Goal: Task Accomplishment & Management: Complete application form

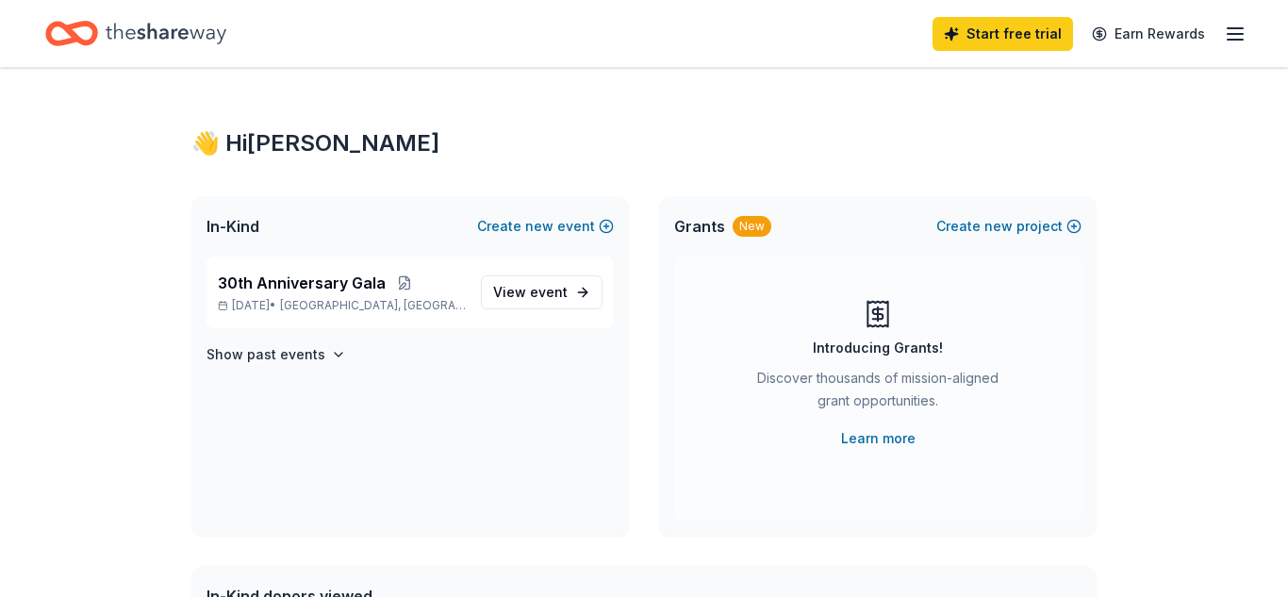
click at [1232, 41] on icon "button" at bounding box center [1235, 34] width 23 height 23
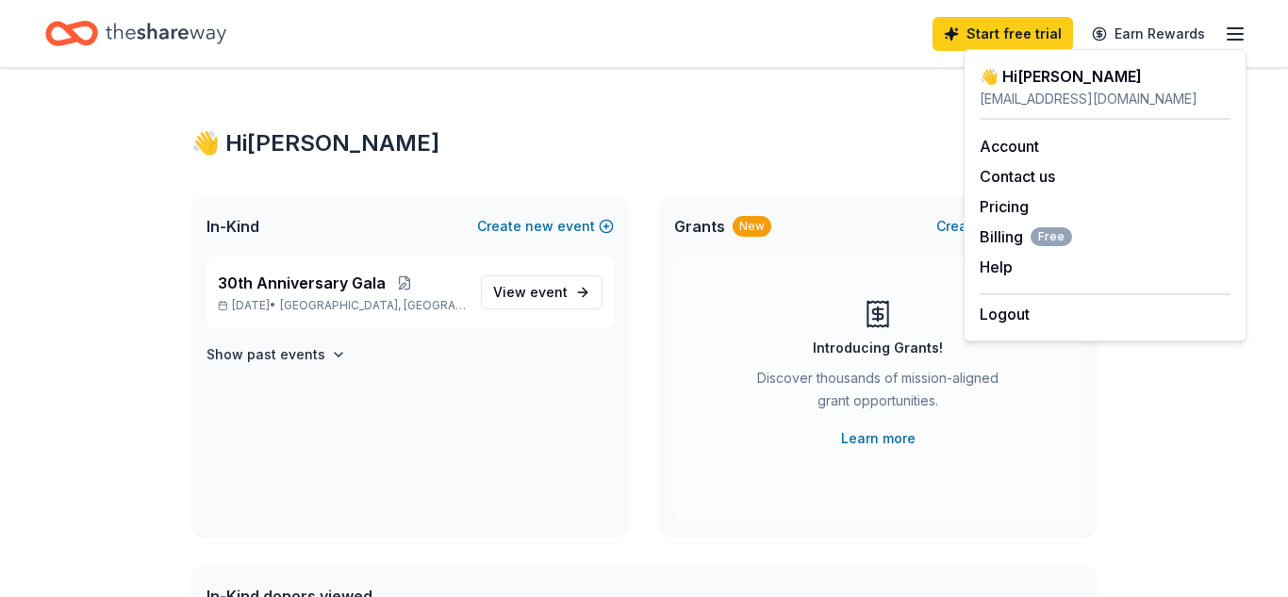
click at [389, 437] on div "30th Anniversary Gala Oct 04, 2025 • Ardmore, PA View event Show past events" at bounding box center [409, 395] width 437 height 279
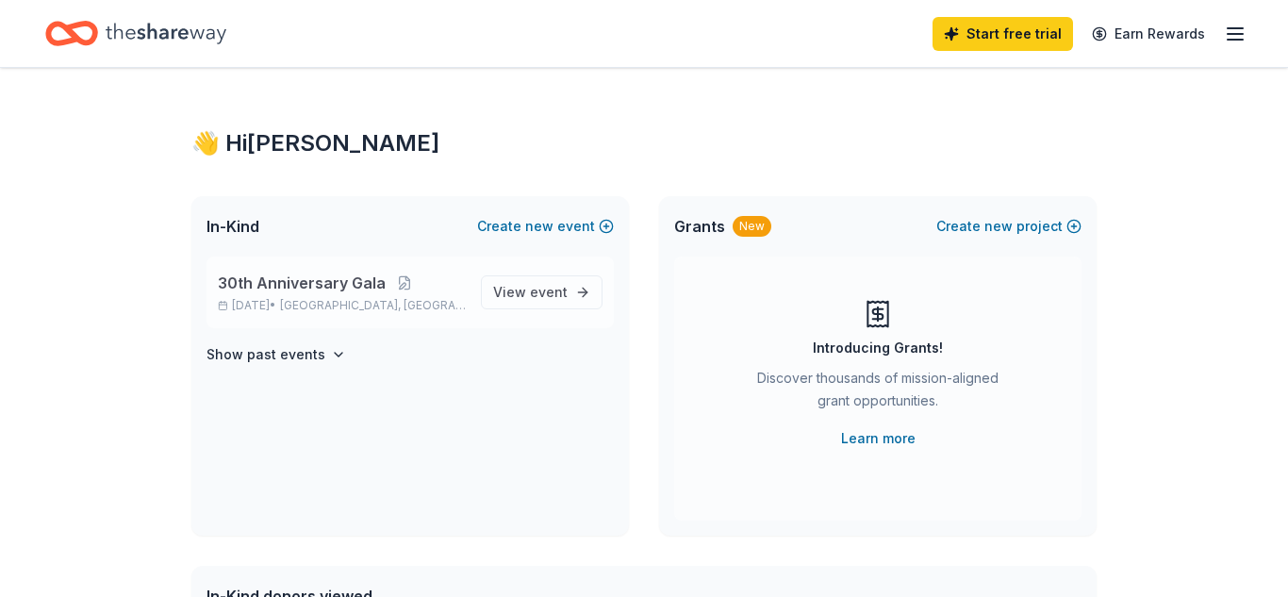
click at [290, 294] on div "30th Anniversary Gala Oct 04, 2025 • Ardmore, PA" at bounding box center [342, 292] width 248 height 41
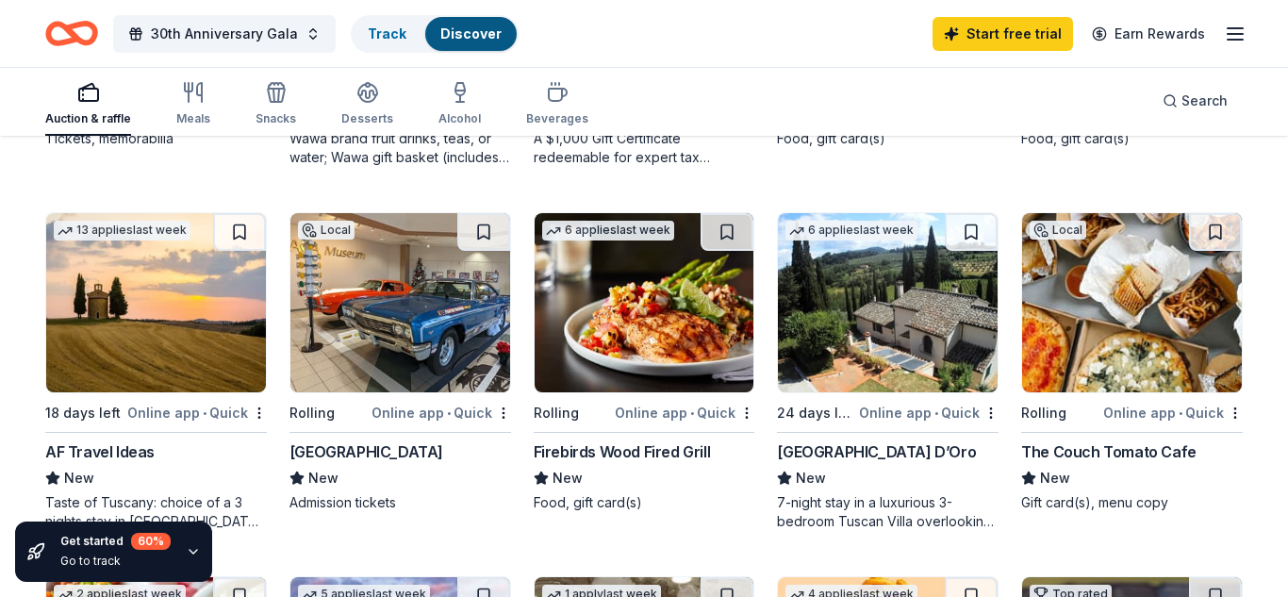
scroll to position [506, 0]
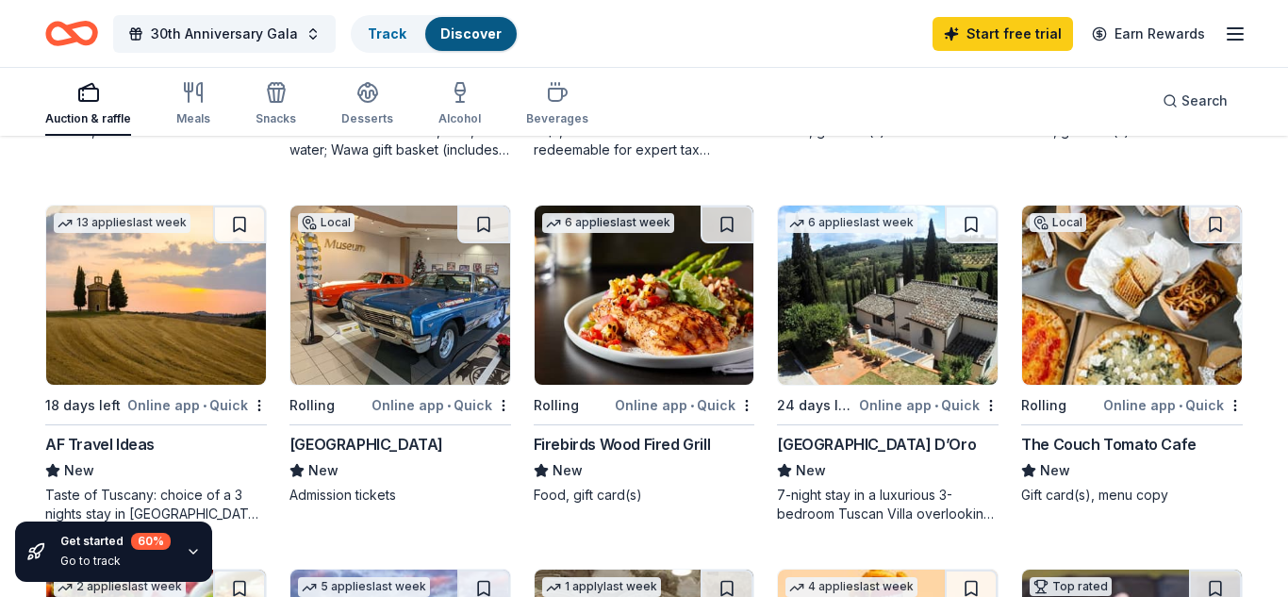
click at [1074, 448] on div "The Couch Tomato Cafe" at bounding box center [1108, 444] width 175 height 23
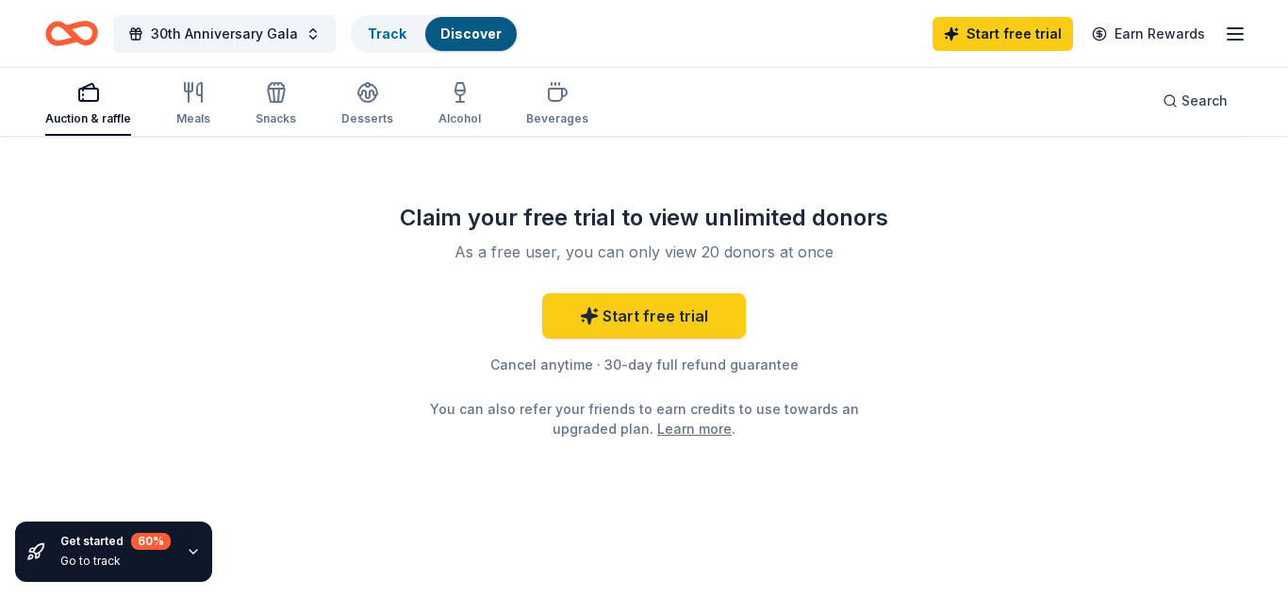
scroll to position [0, 0]
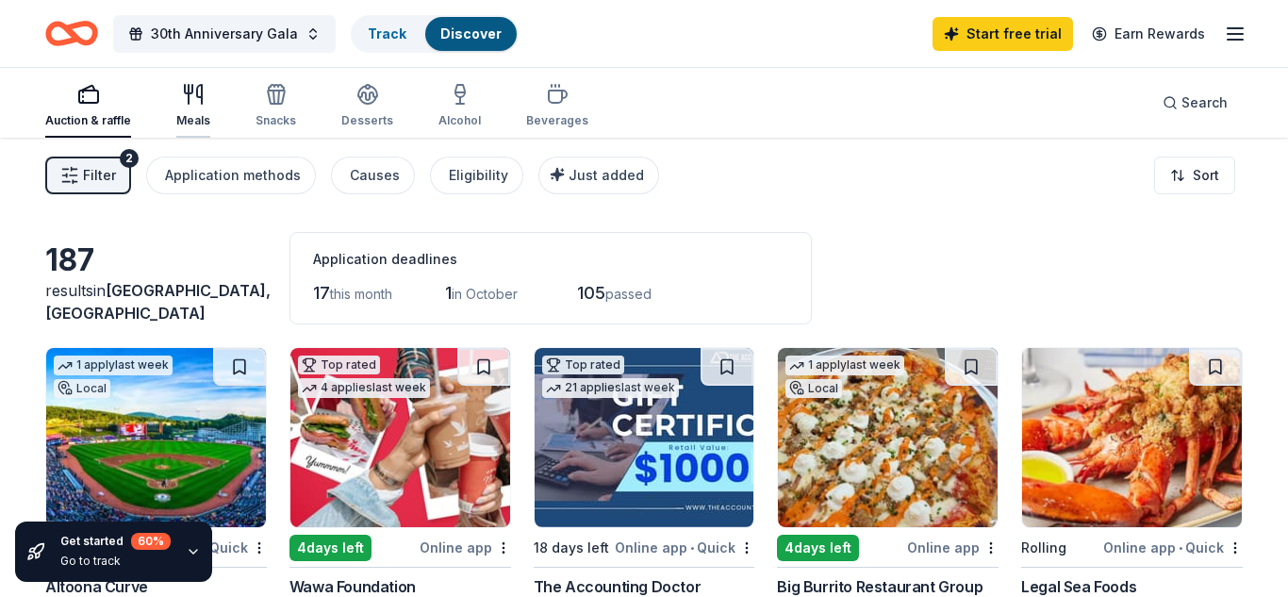
click at [182, 104] on icon "button" at bounding box center [193, 94] width 23 height 23
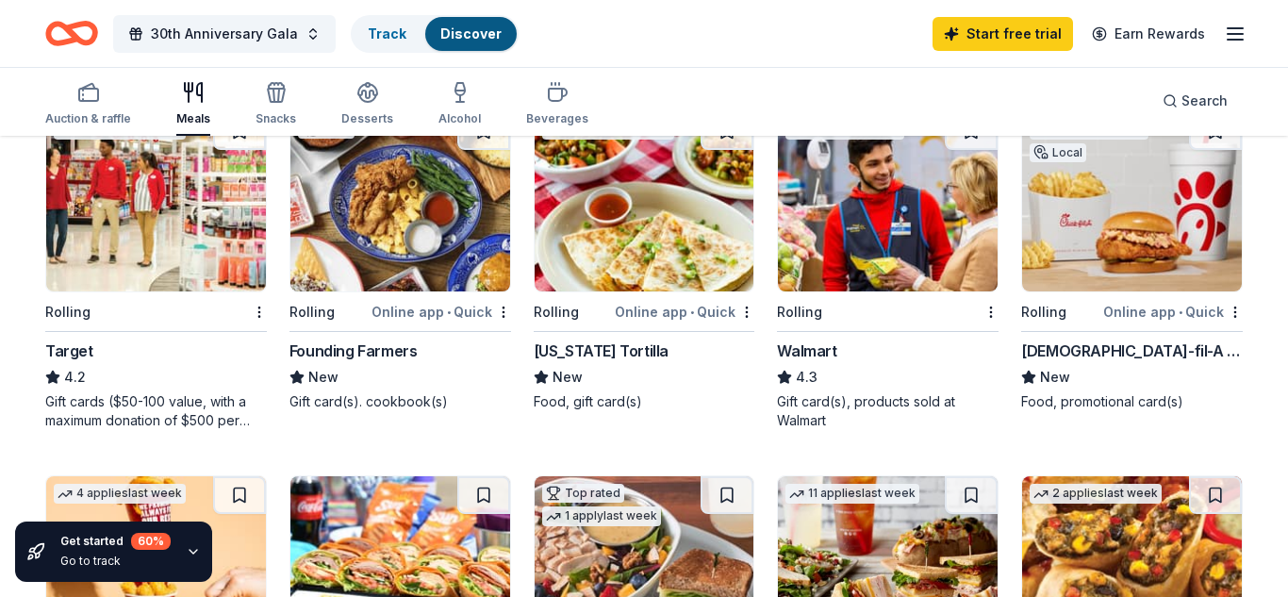
scroll to position [593, 0]
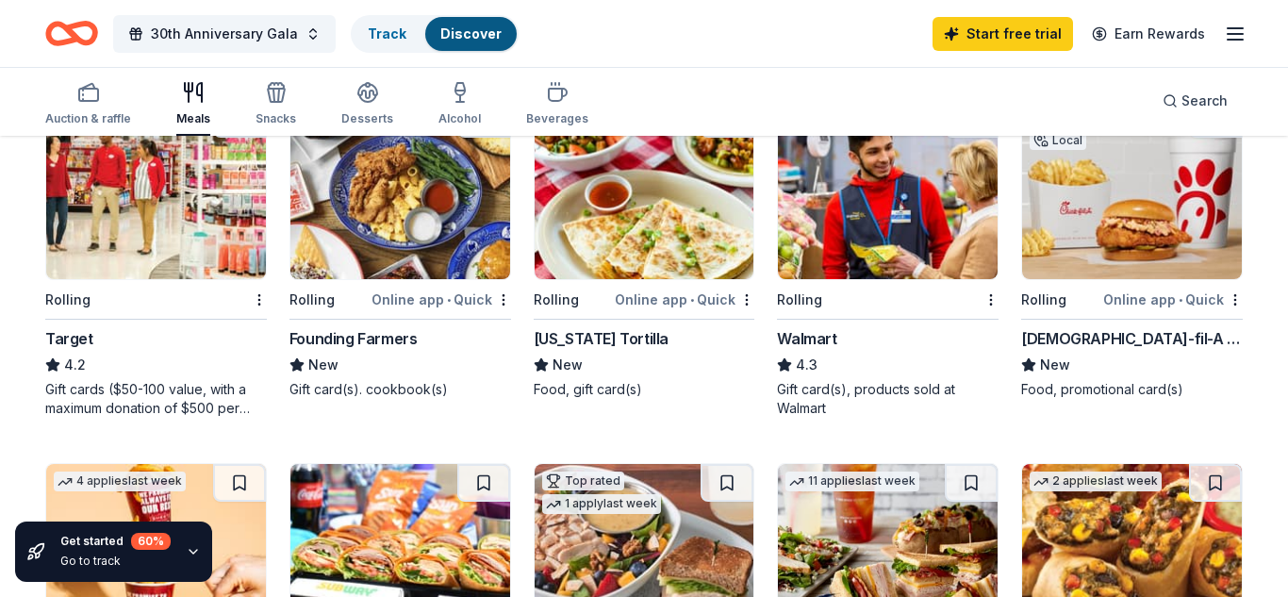
click at [163, 400] on div "Gift cards ($50-100 value, with a maximum donation of $500 per year)" at bounding box center [156, 399] width 222 height 38
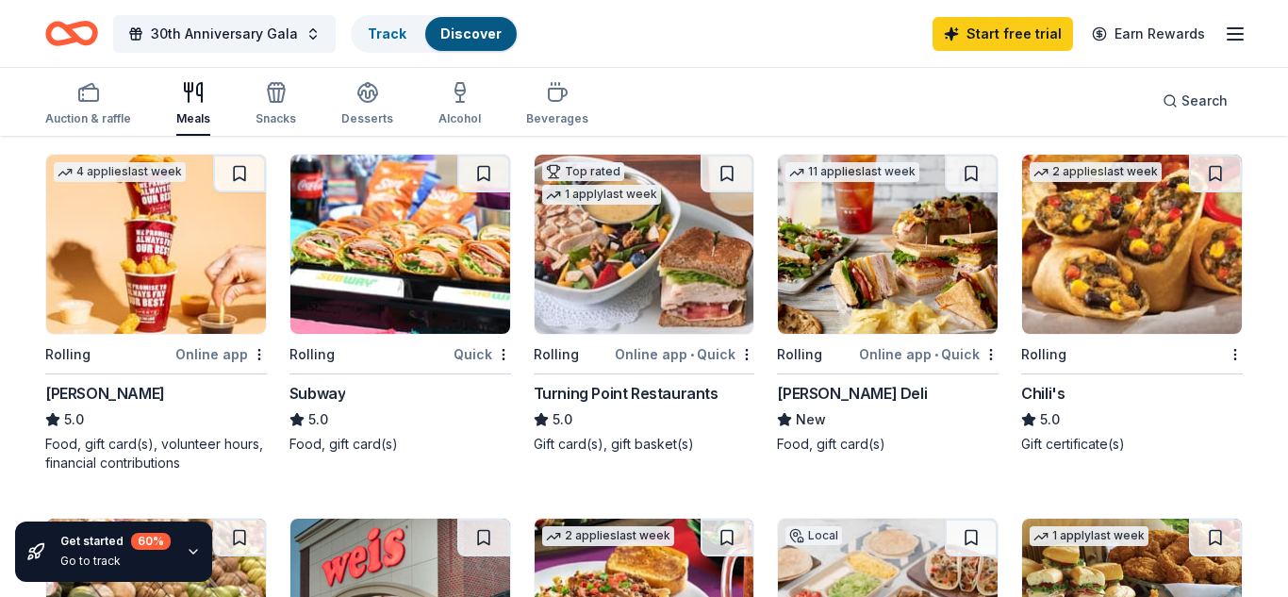
scroll to position [906, 0]
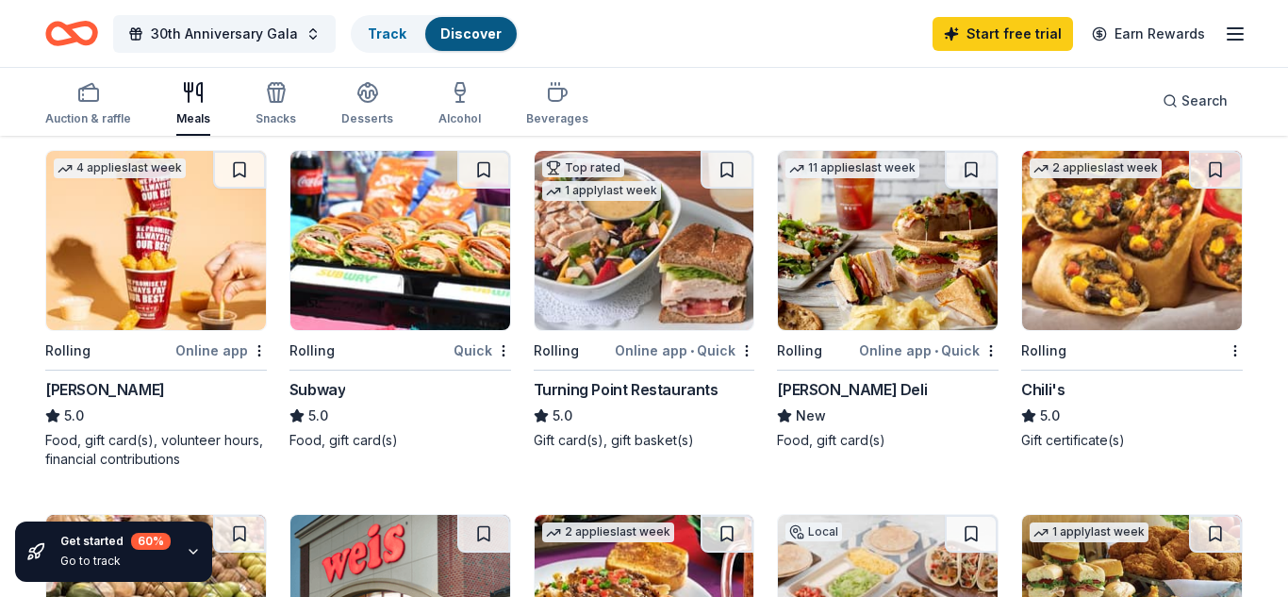
click at [1053, 387] on div "Chili's" at bounding box center [1042, 389] width 43 height 23
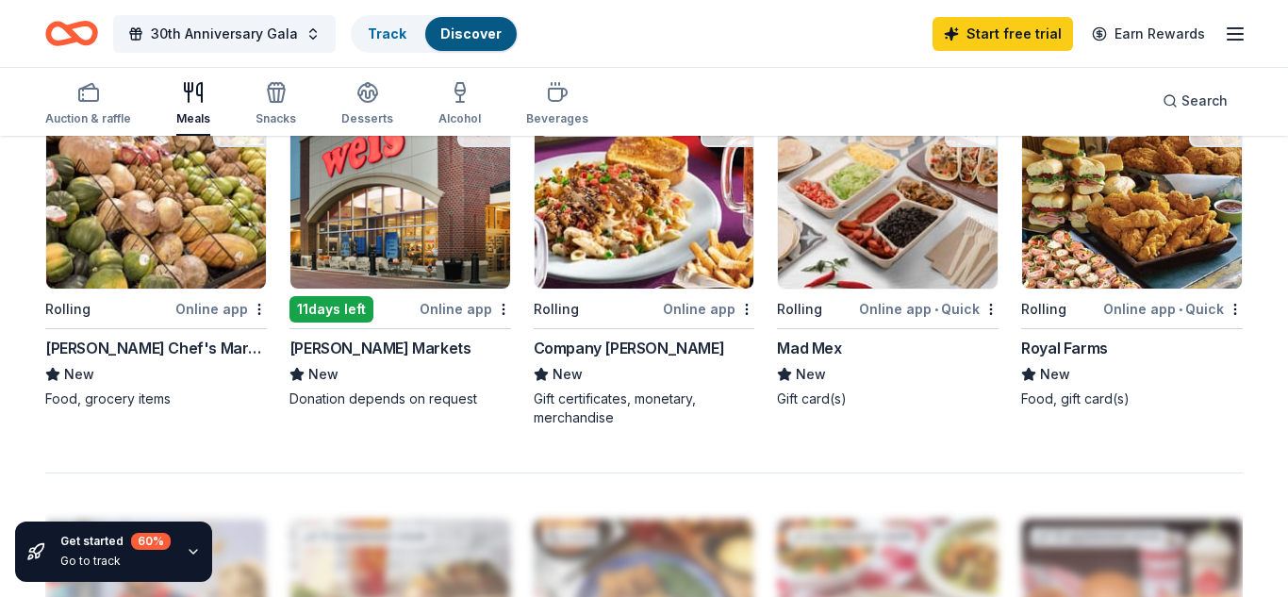
scroll to position [1279, 0]
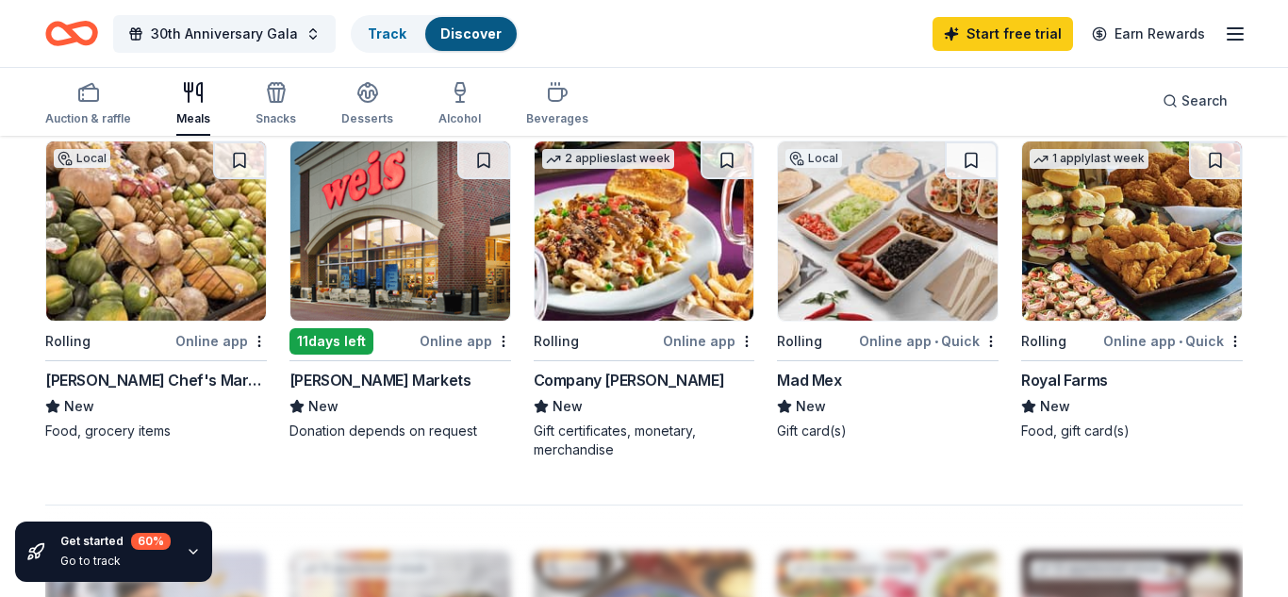
click at [1075, 378] on div "Royal Farms" at bounding box center [1064, 380] width 87 height 23
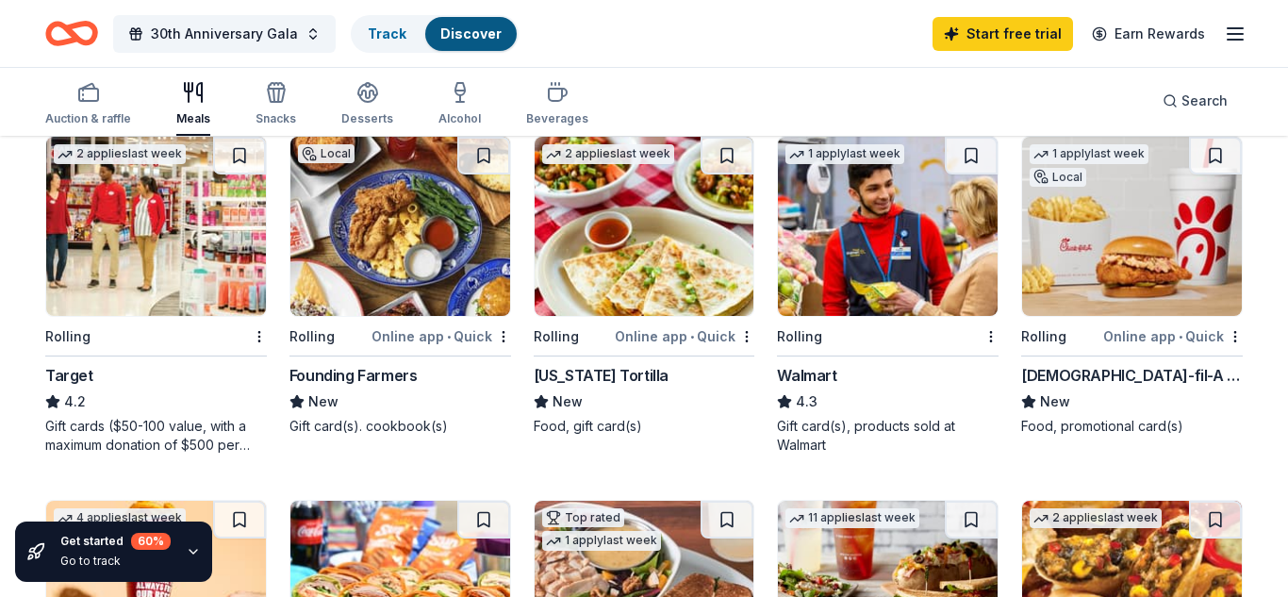
scroll to position [452, 0]
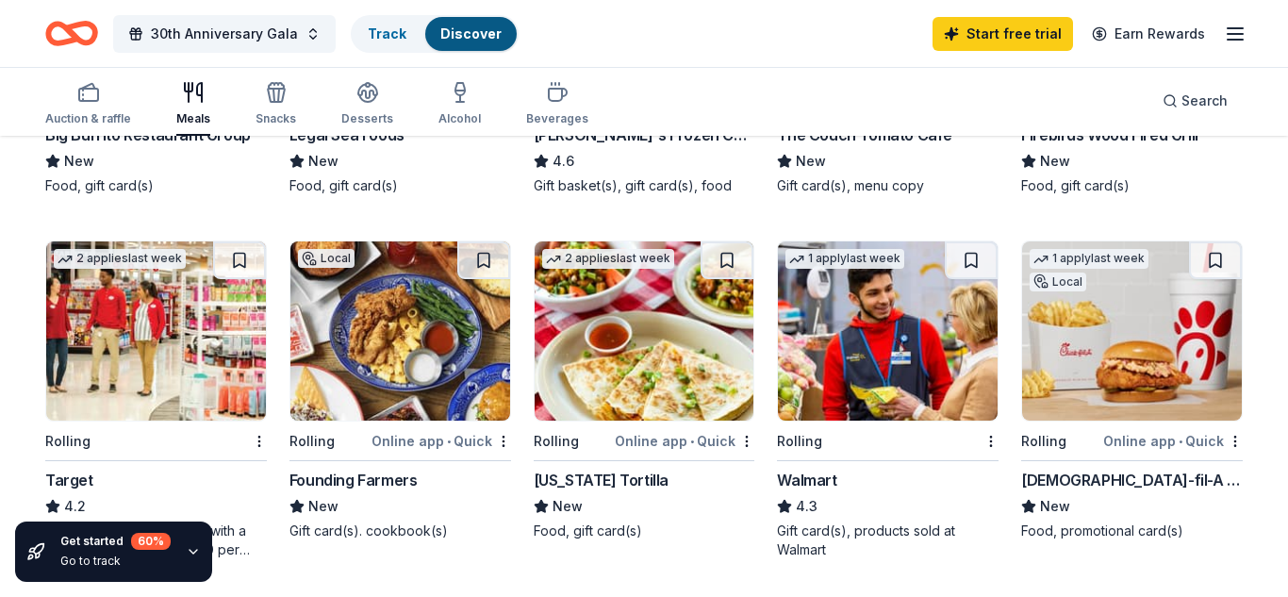
click at [339, 507] on div "New" at bounding box center [400, 506] width 222 height 23
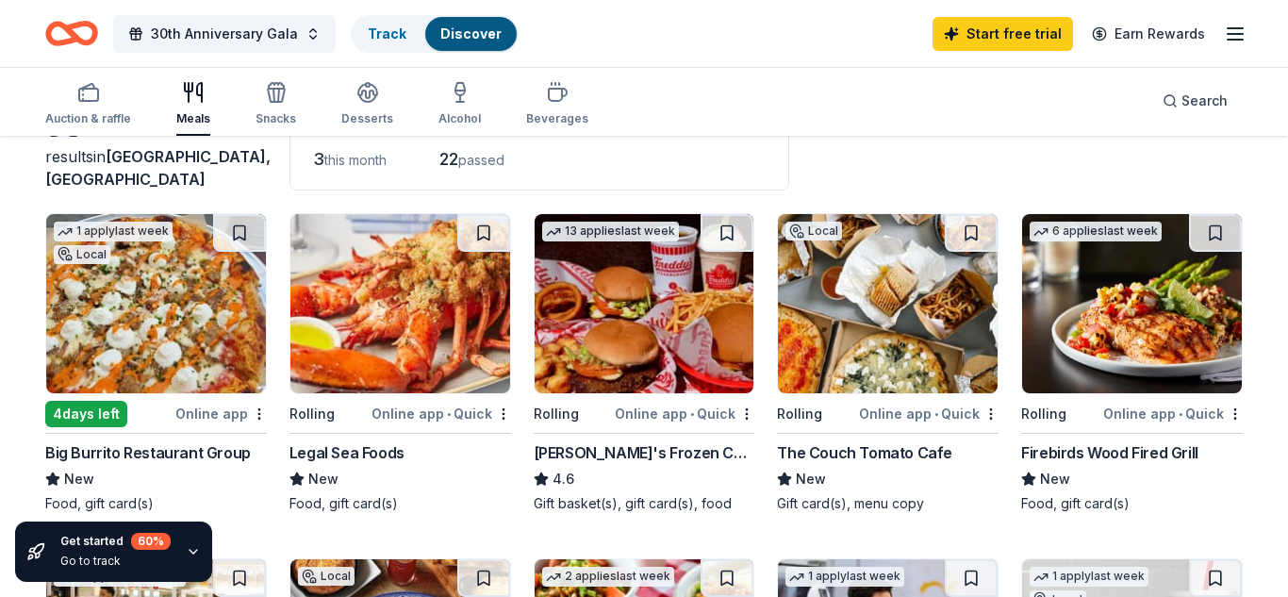
scroll to position [138, 0]
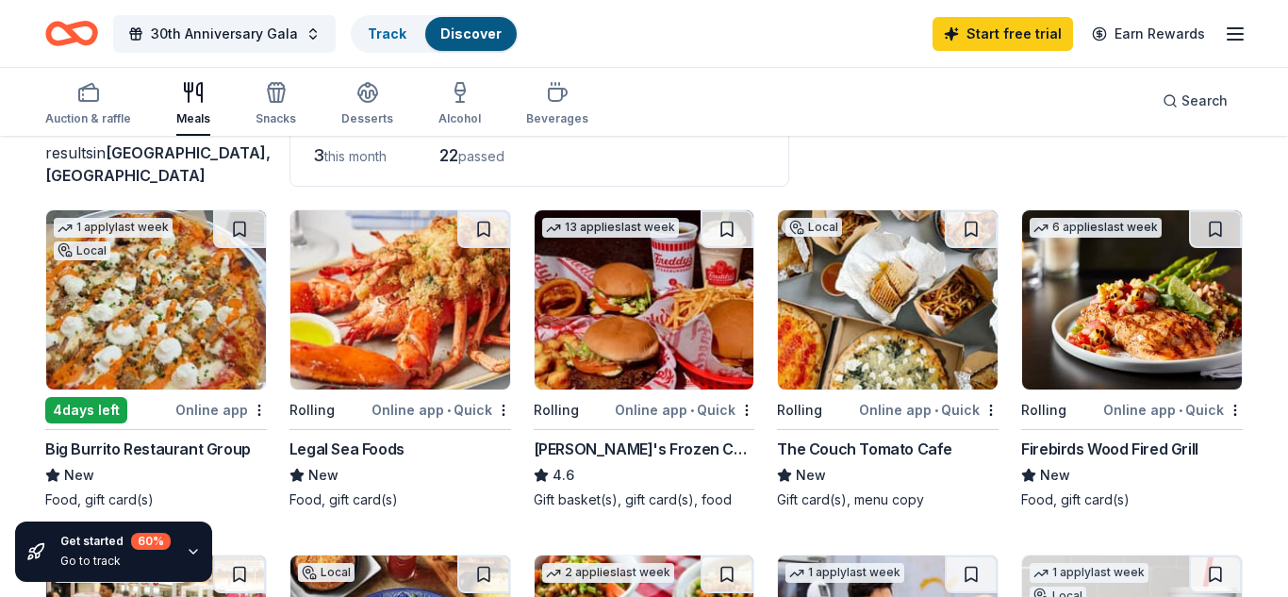
click at [617, 473] on div "4.6" at bounding box center [645, 475] width 222 height 23
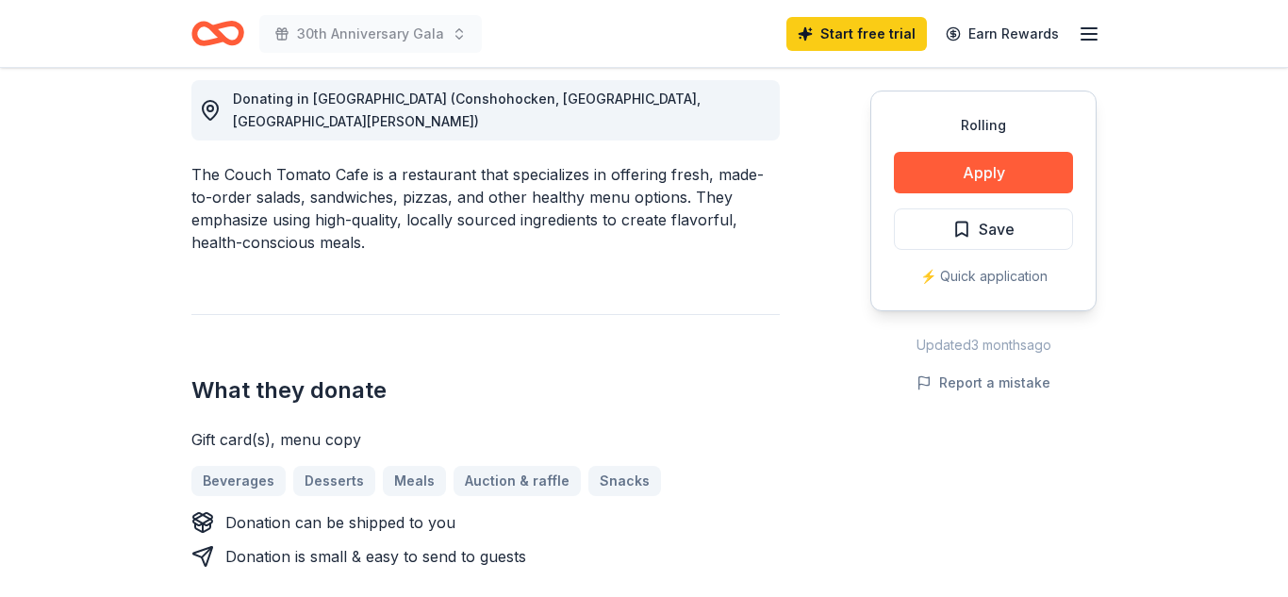
scroll to position [566, 0]
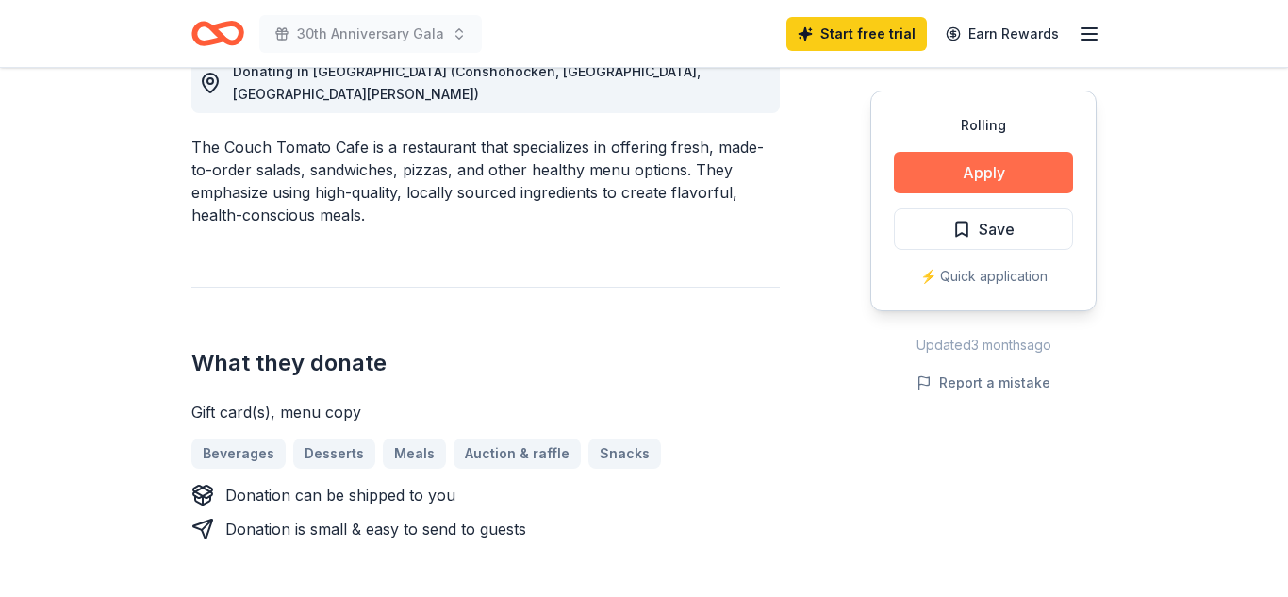
click at [996, 175] on button "Apply" at bounding box center [983, 172] width 179 height 41
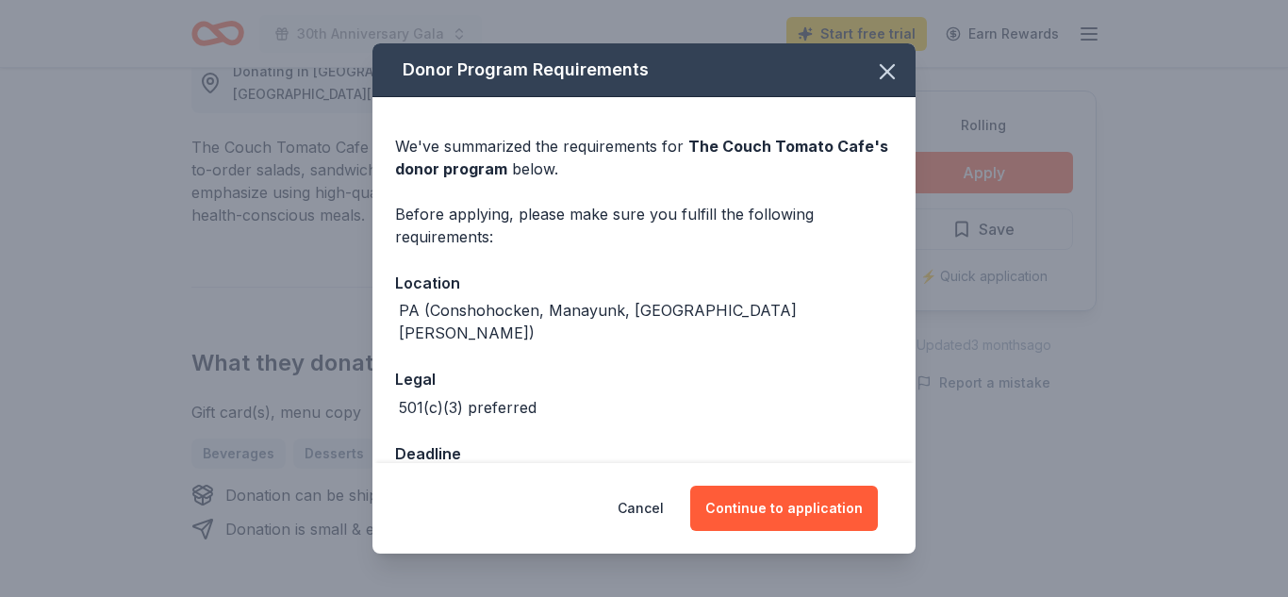
click at [684, 396] on div "501(c)(3) preferred" at bounding box center [644, 407] width 498 height 23
click at [458, 441] on div "Deadline" at bounding box center [644, 453] width 498 height 25
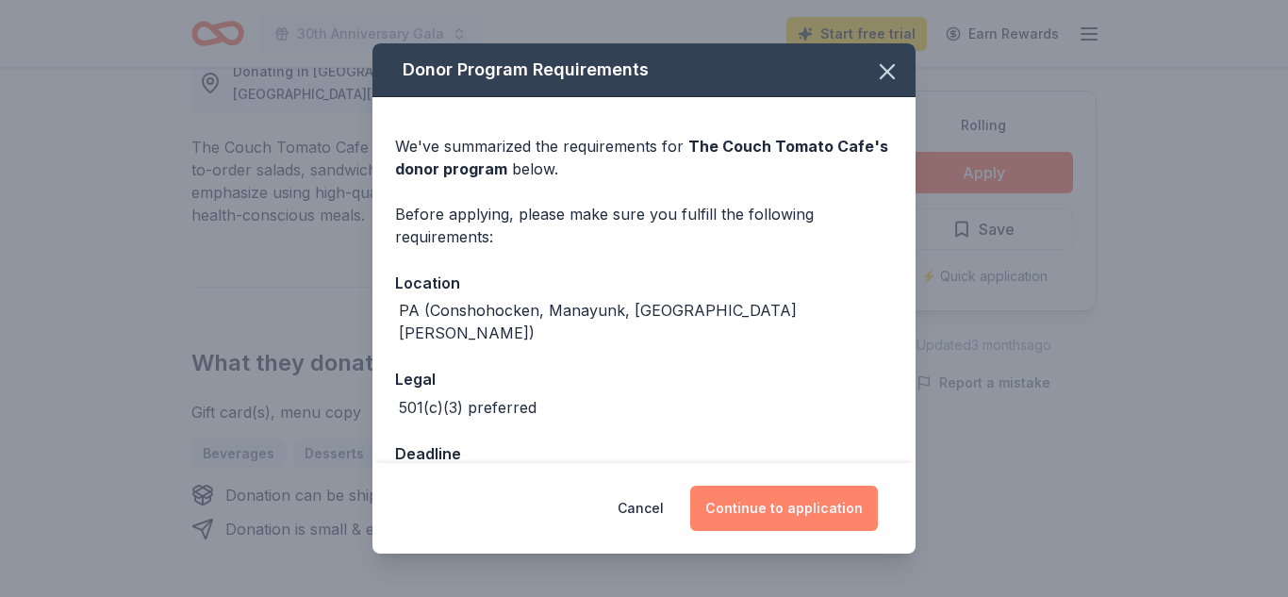
click at [754, 507] on button "Continue to application" at bounding box center [784, 508] width 188 height 45
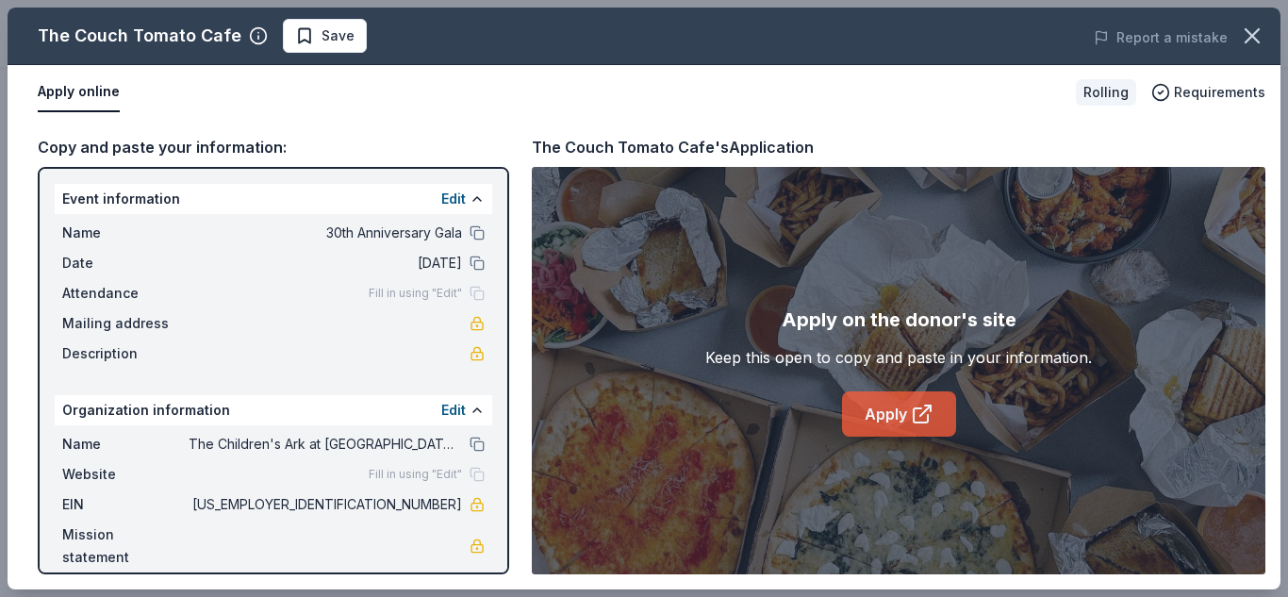
click at [915, 424] on icon at bounding box center [922, 414] width 23 height 23
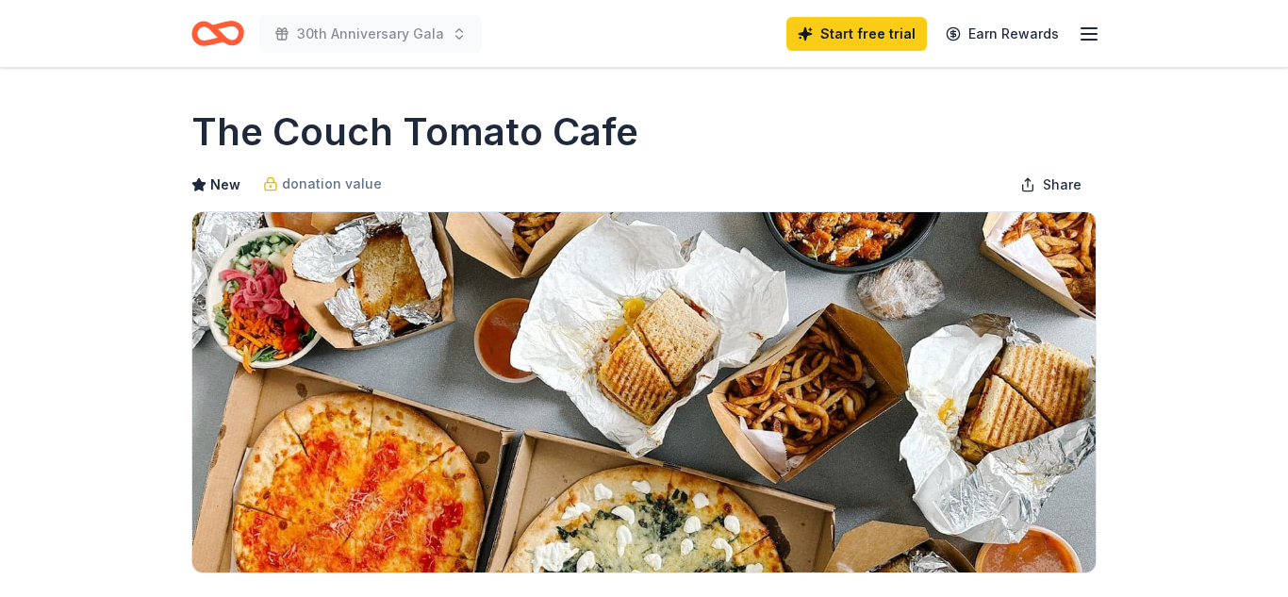
scroll to position [566, 0]
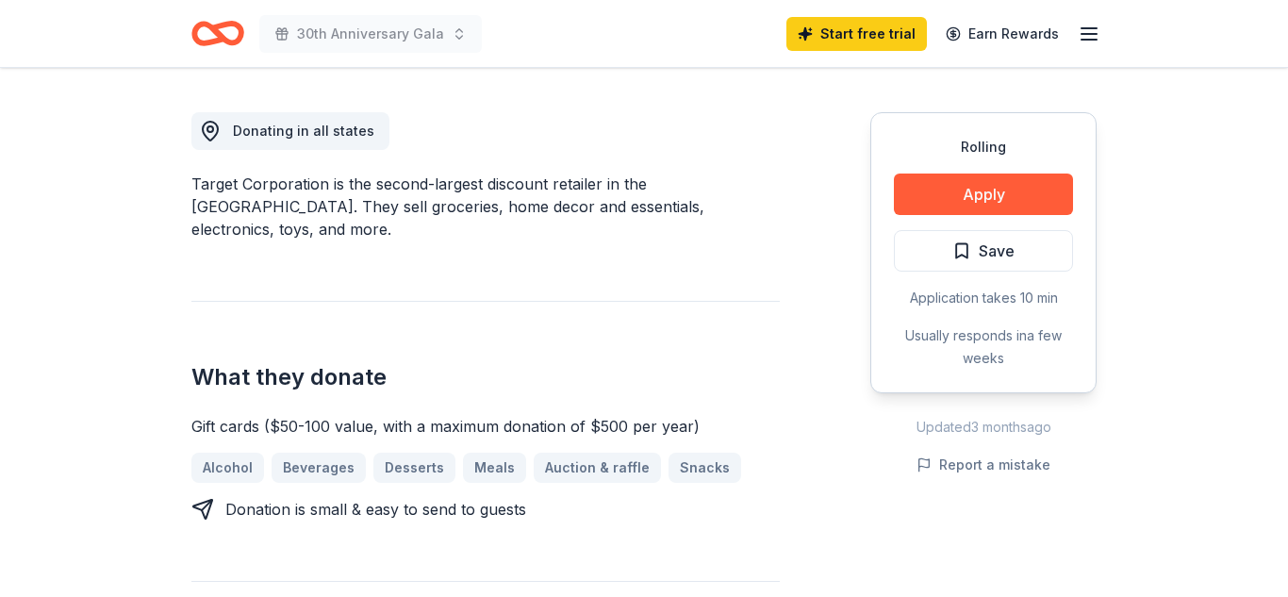
scroll to position [531, 0]
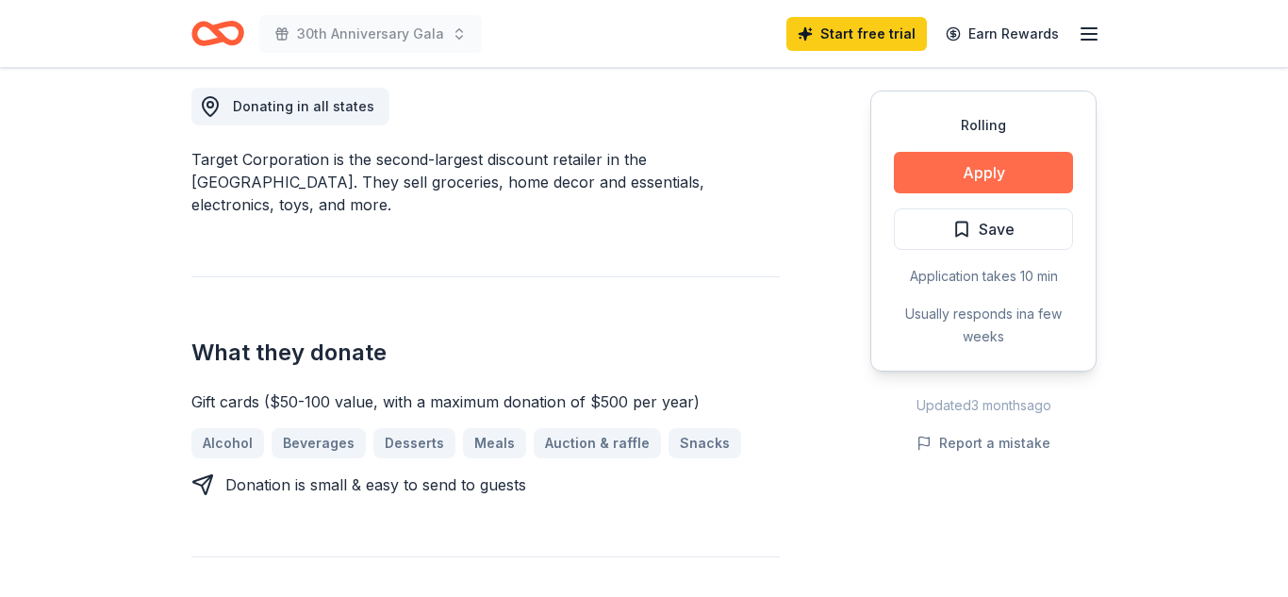
click at [968, 171] on button "Apply" at bounding box center [983, 172] width 179 height 41
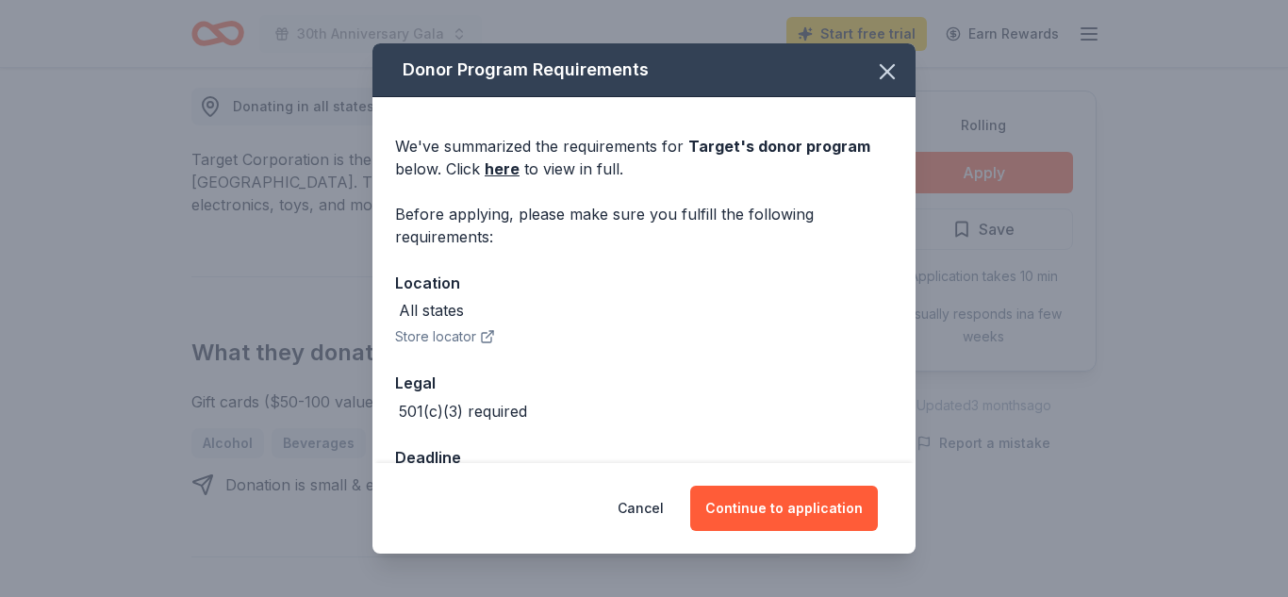
click at [672, 423] on div "We've summarized the requirements for Target 's donor program below. Click here…" at bounding box center [643, 309] width 543 height 425
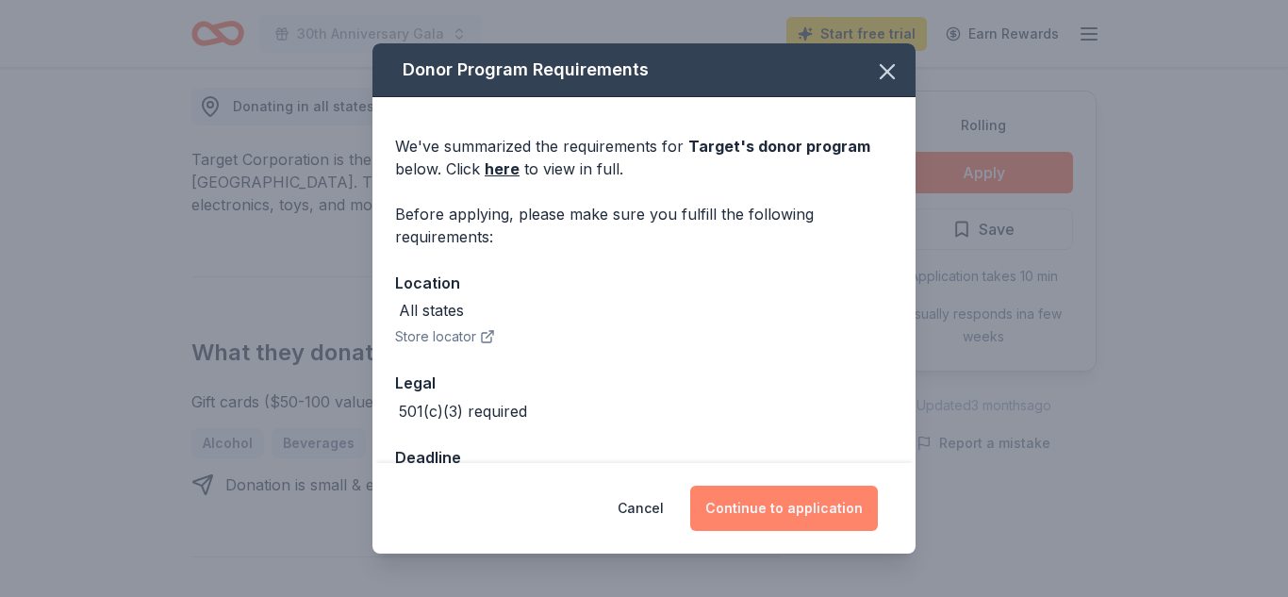
click at [814, 501] on button "Continue to application" at bounding box center [784, 508] width 188 height 45
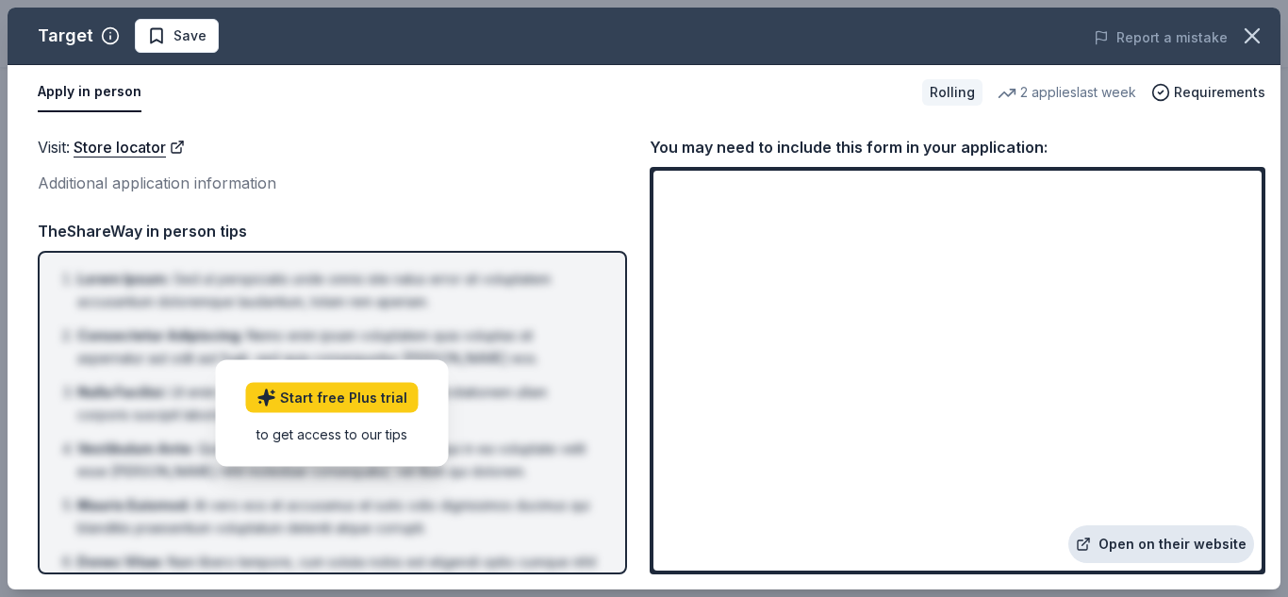
click at [1169, 543] on link "Open on their website" at bounding box center [1161, 544] width 186 height 38
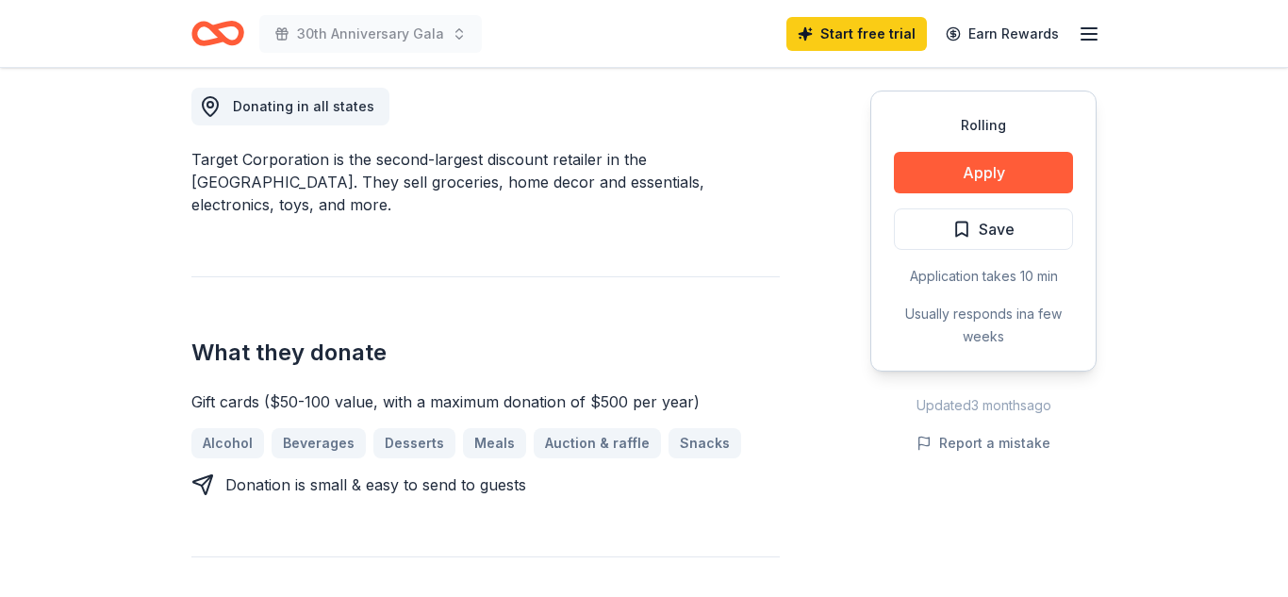
scroll to position [531, 0]
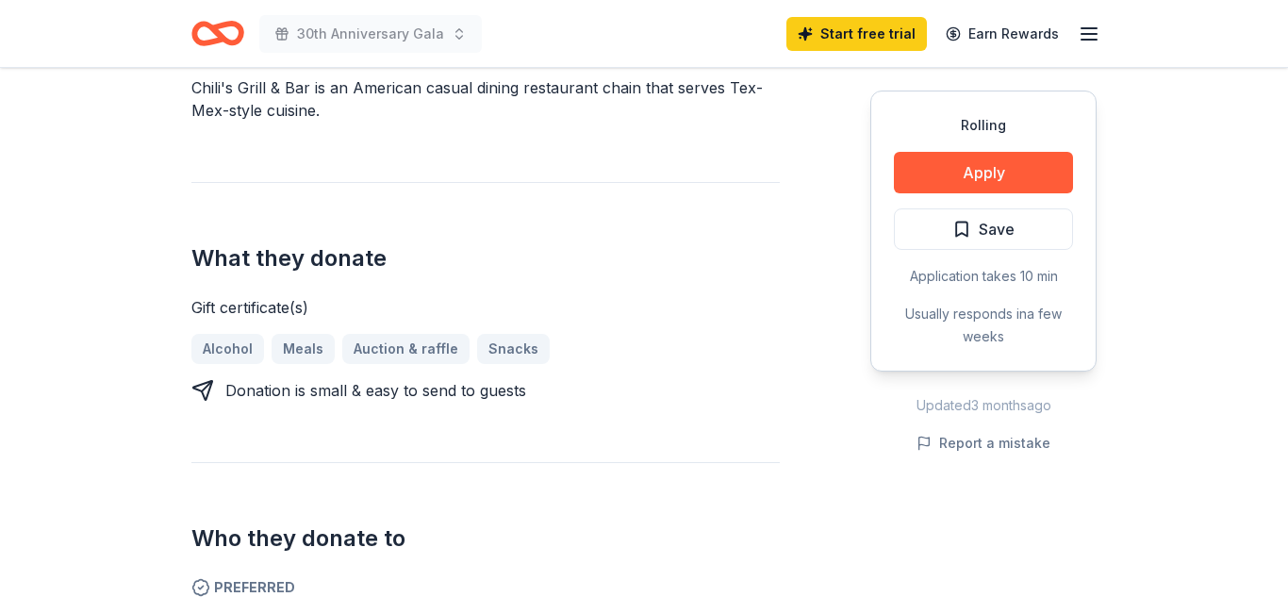
scroll to position [603, 0]
click at [943, 177] on button "Apply" at bounding box center [983, 172] width 179 height 41
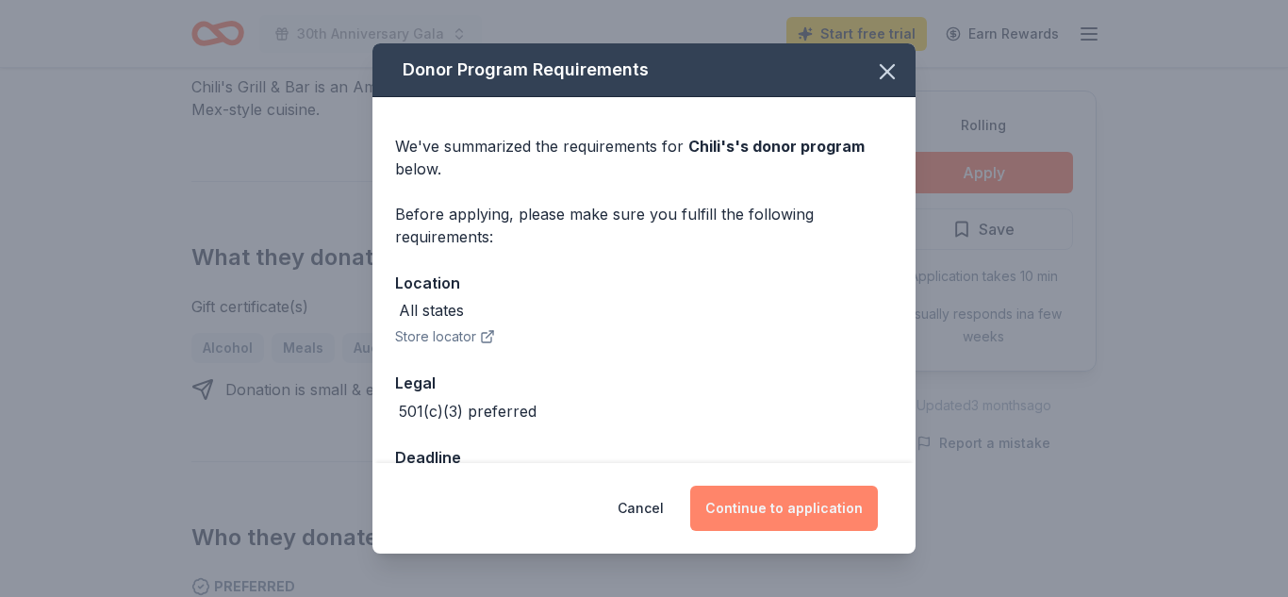
click at [800, 504] on button "Continue to application" at bounding box center [784, 508] width 188 height 45
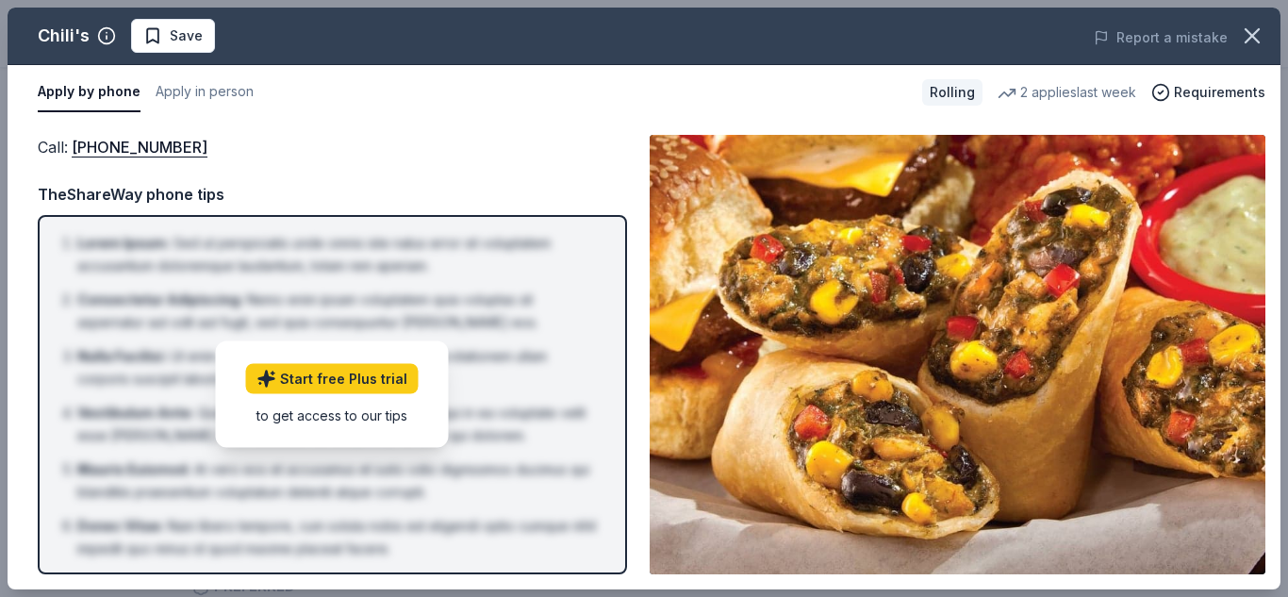
click at [1003, 449] on img at bounding box center [958, 354] width 616 height 439
click at [1263, 44] on icon "button" at bounding box center [1252, 36] width 26 height 26
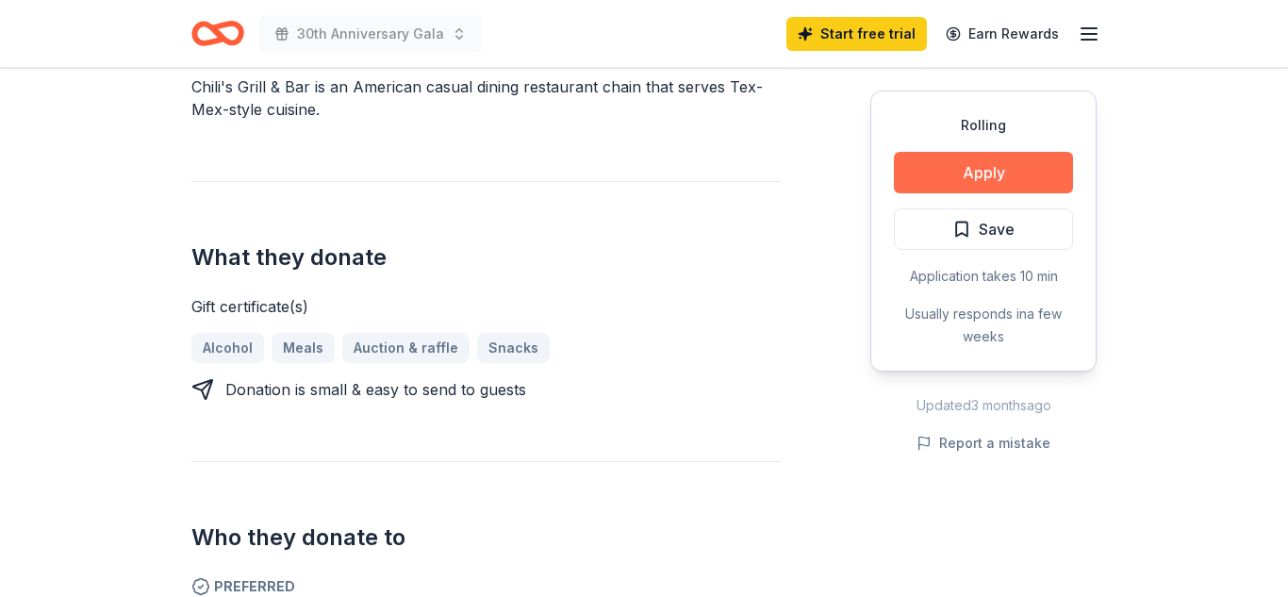
click at [1020, 173] on button "Apply" at bounding box center [983, 172] width 179 height 41
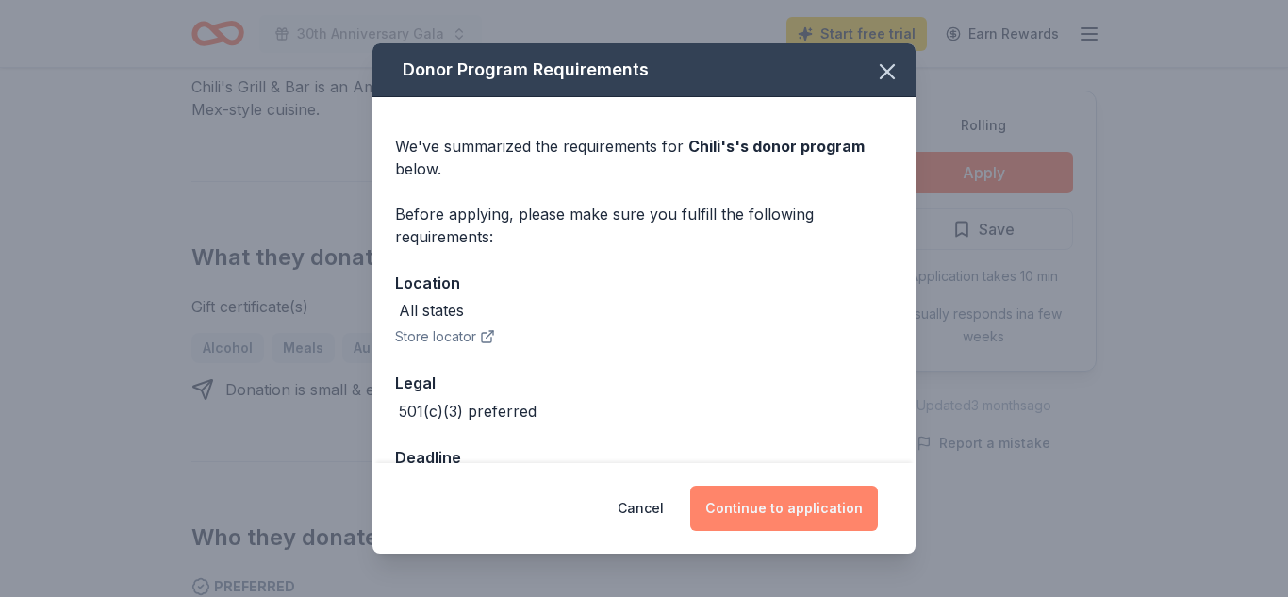
click at [825, 492] on button "Continue to application" at bounding box center [784, 508] width 188 height 45
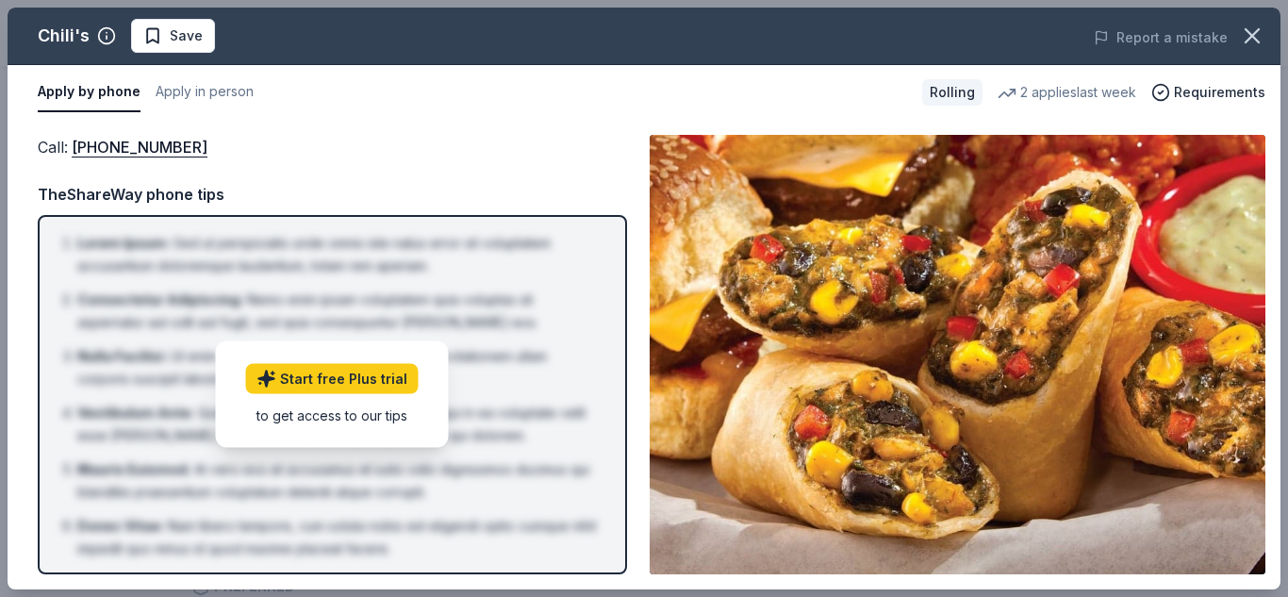
click at [1273, 309] on div "Call : (559) 432-3711 Call : (559) 432-3711 TheShareWay phone tips Lorem Ipsum …" at bounding box center [644, 355] width 1273 height 470
click at [317, 172] on div "Call : (559) 432-3711 TheShareWay phone tips Lorem Ipsum : Sed ut perspiciatis …" at bounding box center [332, 354] width 589 height 439
click at [1246, 41] on icon "button" at bounding box center [1251, 35] width 13 height 13
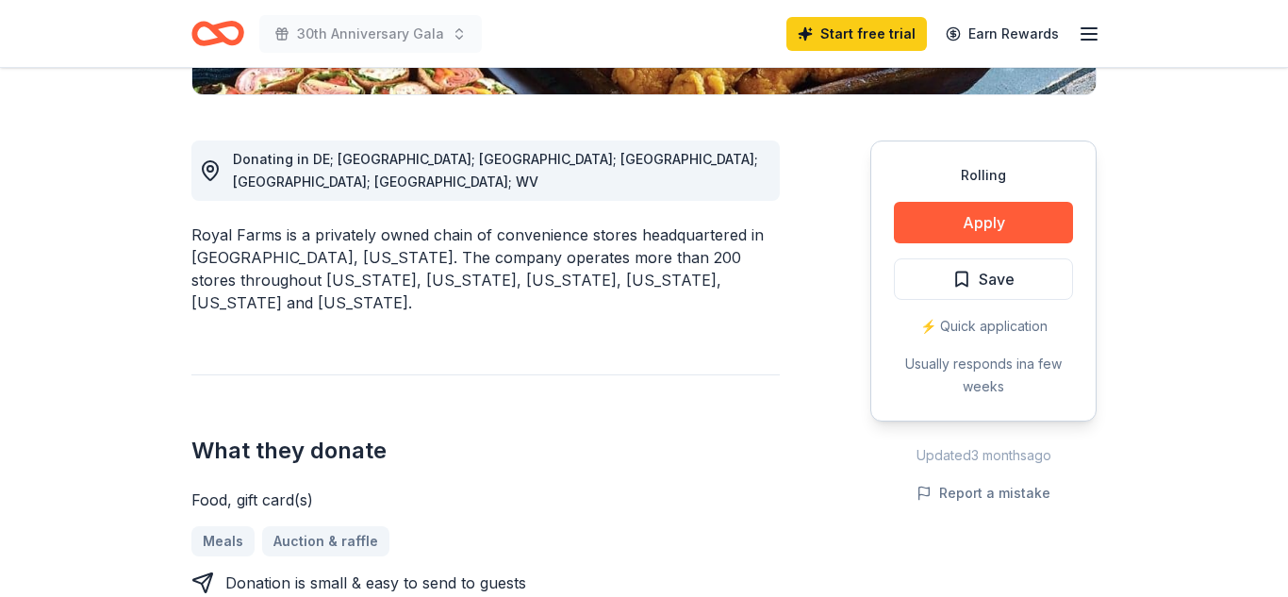
scroll to position [482, 0]
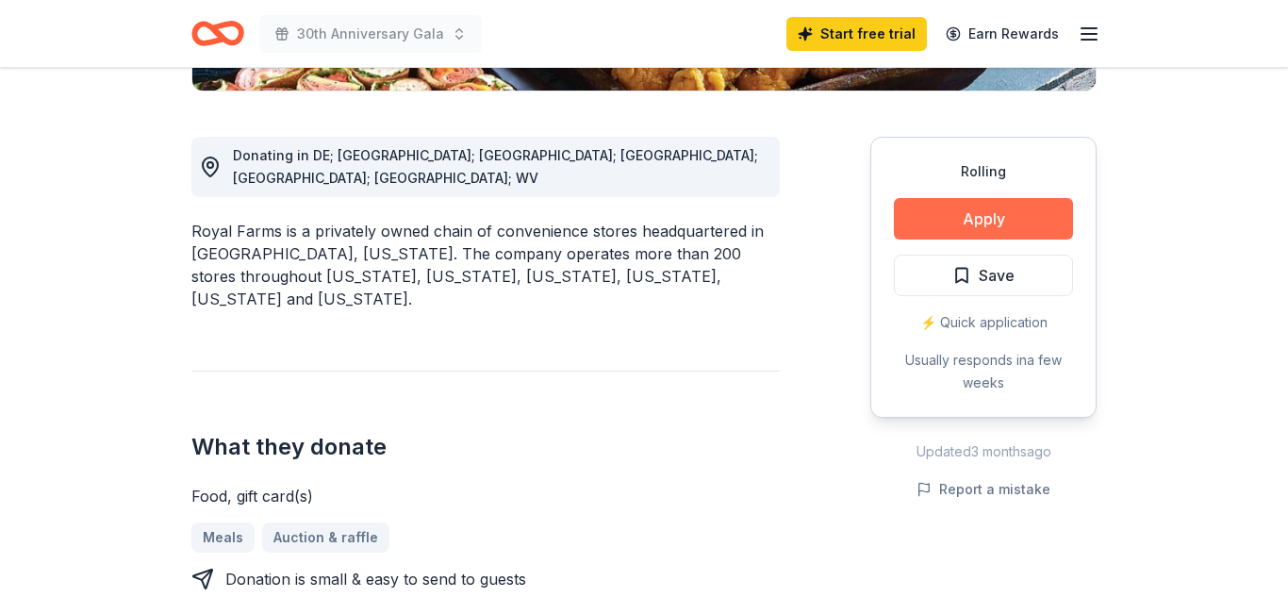
click at [948, 220] on button "Apply" at bounding box center [983, 218] width 179 height 41
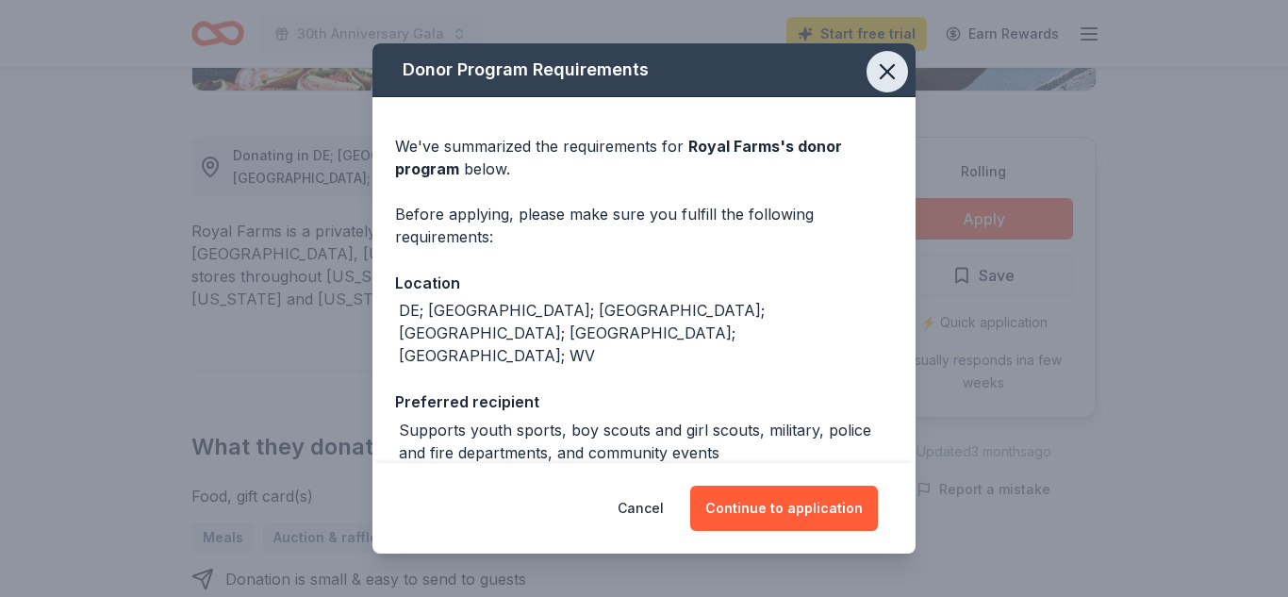
click at [891, 64] on icon "button" at bounding box center [887, 71] width 26 height 26
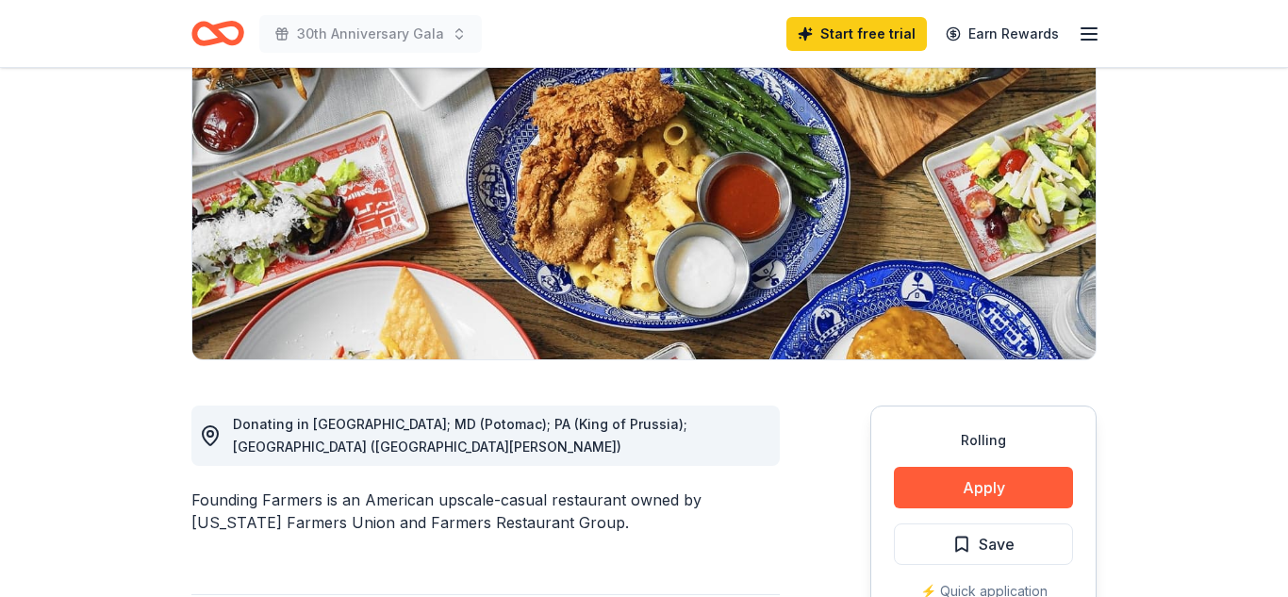
scroll to position [543, 0]
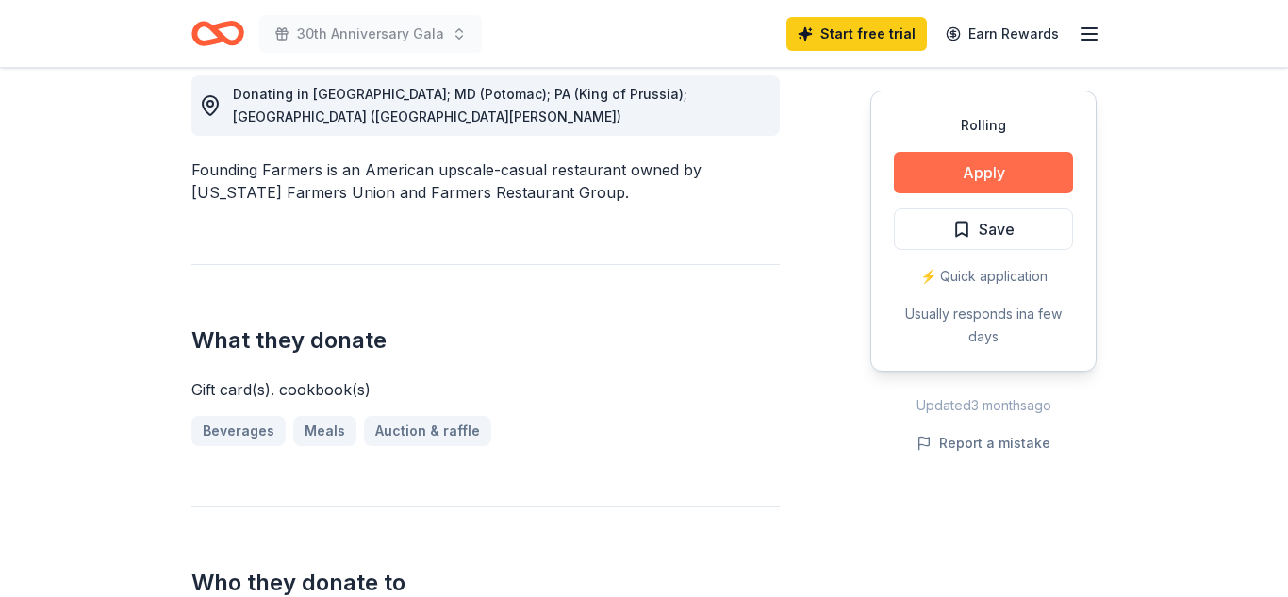
click at [1030, 167] on button "Apply" at bounding box center [983, 172] width 179 height 41
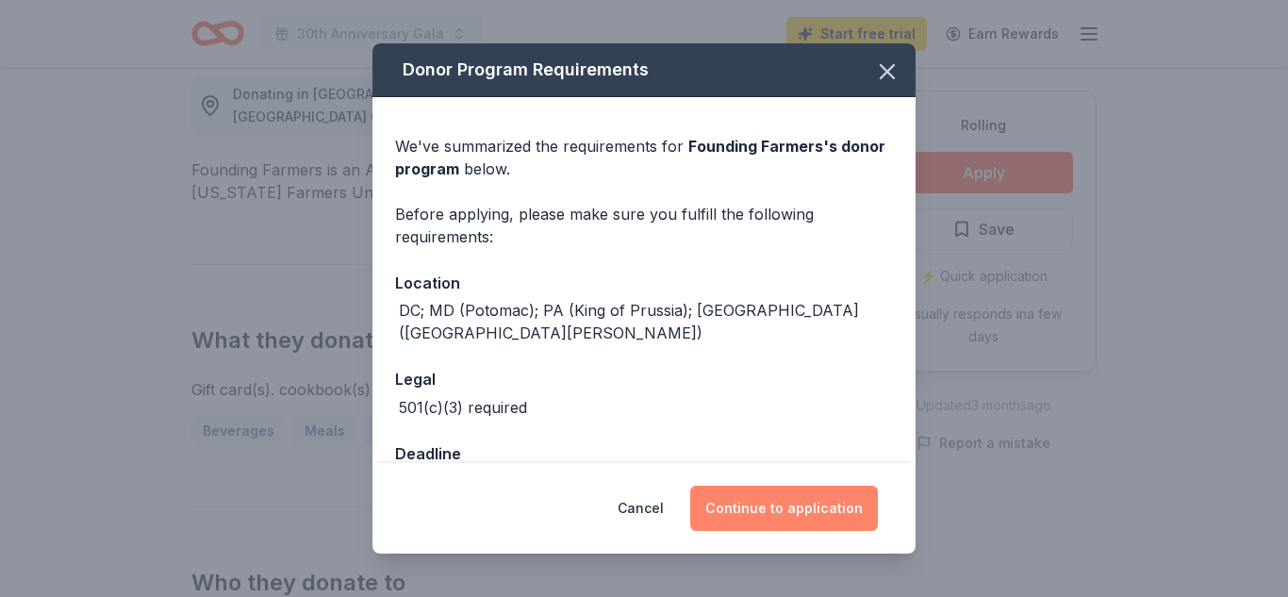
click at [767, 504] on button "Continue to application" at bounding box center [784, 508] width 188 height 45
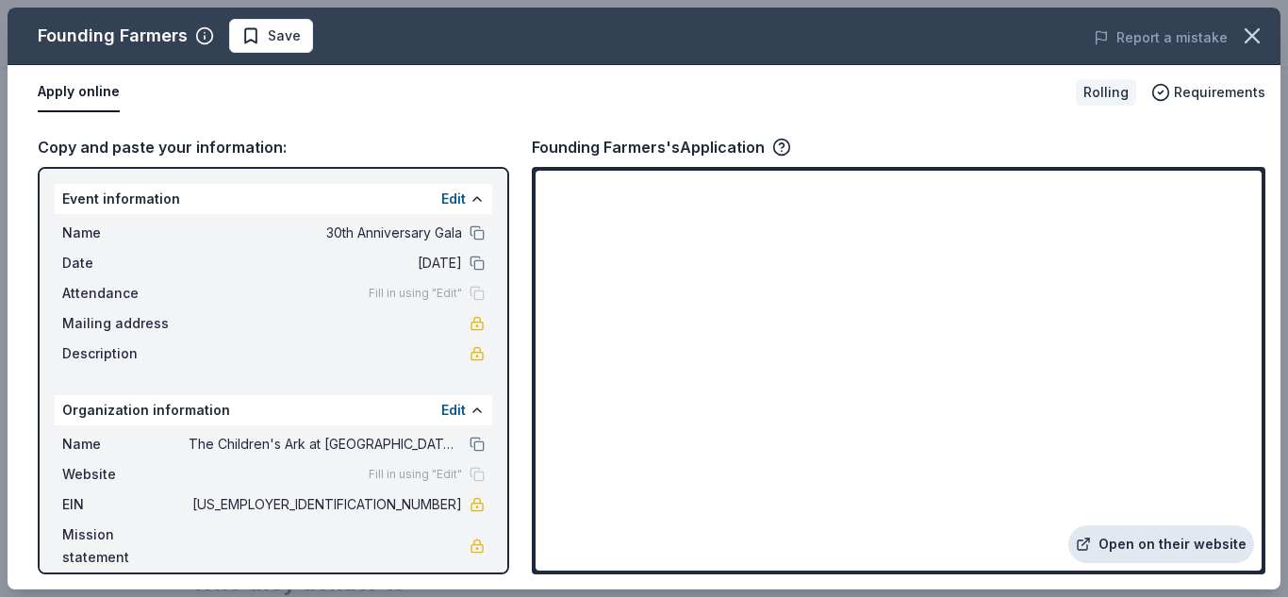
click at [1187, 537] on link "Open on their website" at bounding box center [1161, 544] width 186 height 38
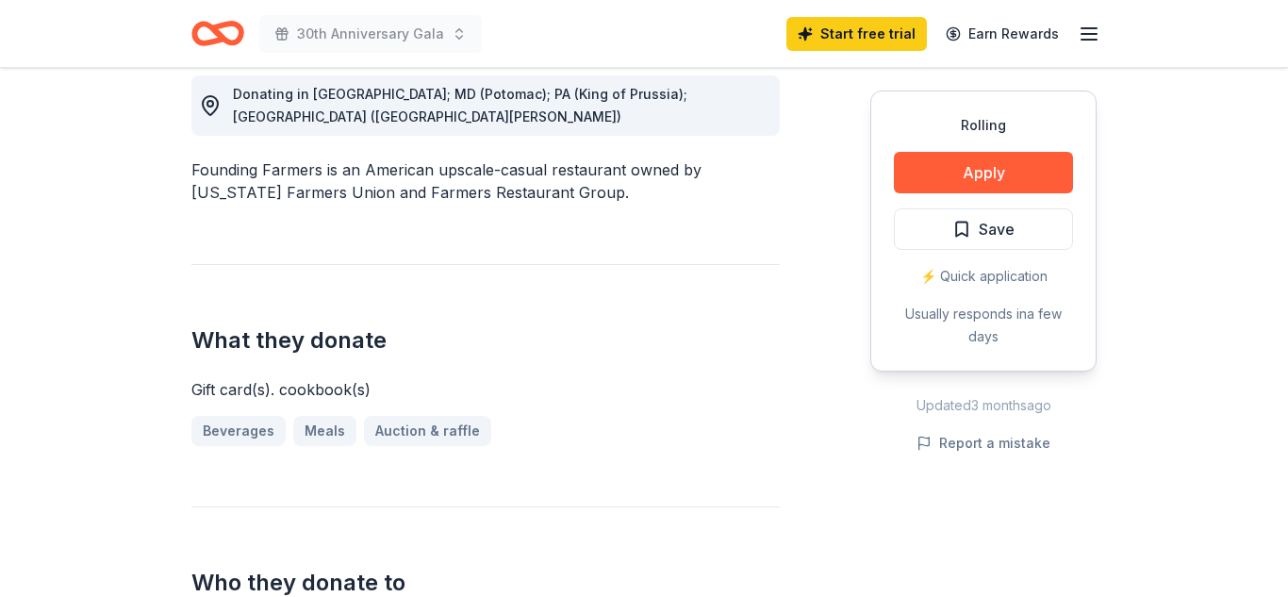
scroll to position [543, 0]
click at [1014, 160] on button "Apply" at bounding box center [983, 172] width 179 height 41
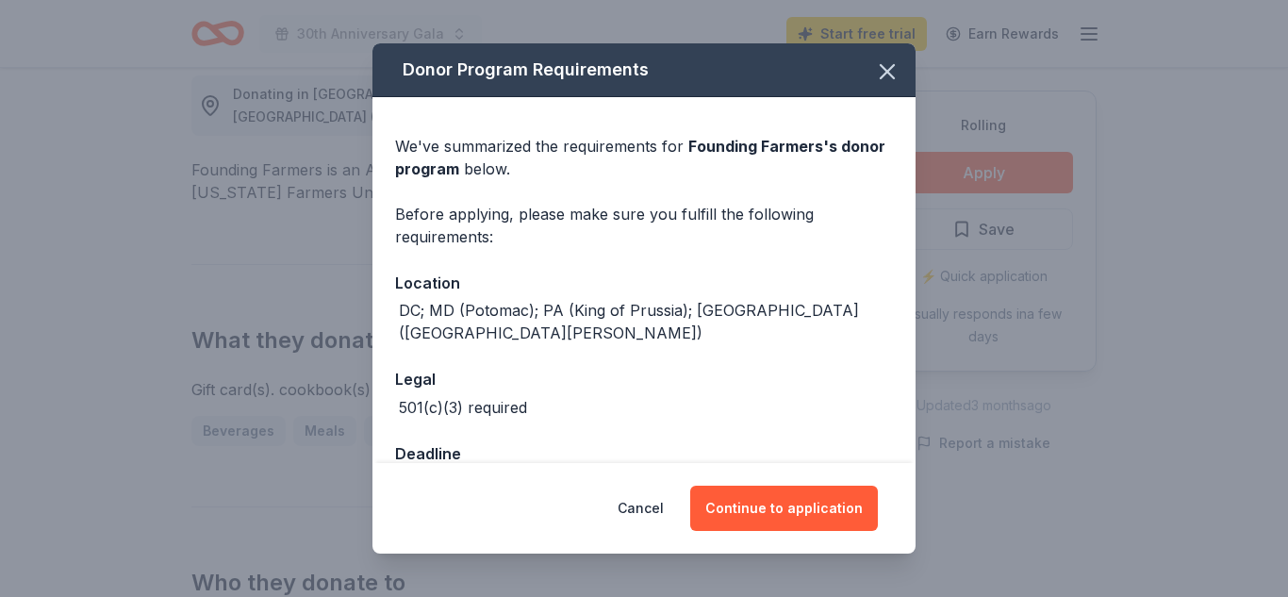
click at [914, 210] on div "We've summarized the requirements for Founding Farmers 's donor program below. …" at bounding box center [643, 307] width 543 height 421
click at [885, 77] on icon "button" at bounding box center [887, 71] width 26 height 26
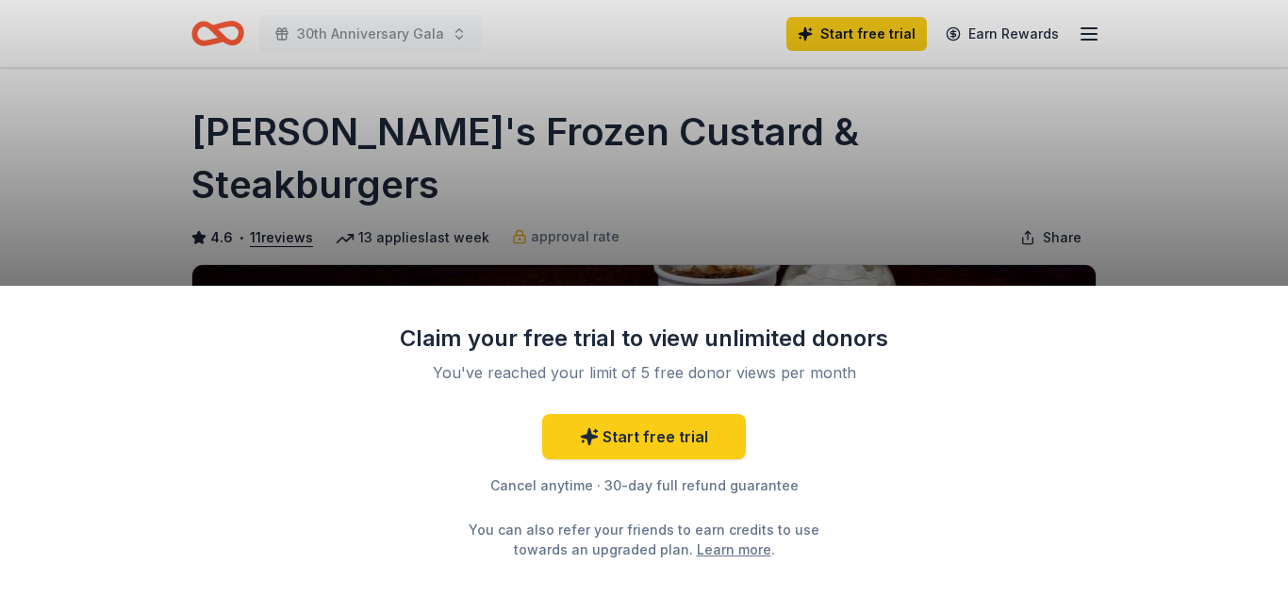
click at [881, 191] on div "Claim your free trial to view unlimited donors You've reached your limit of 5 f…" at bounding box center [644, 298] width 1288 height 597
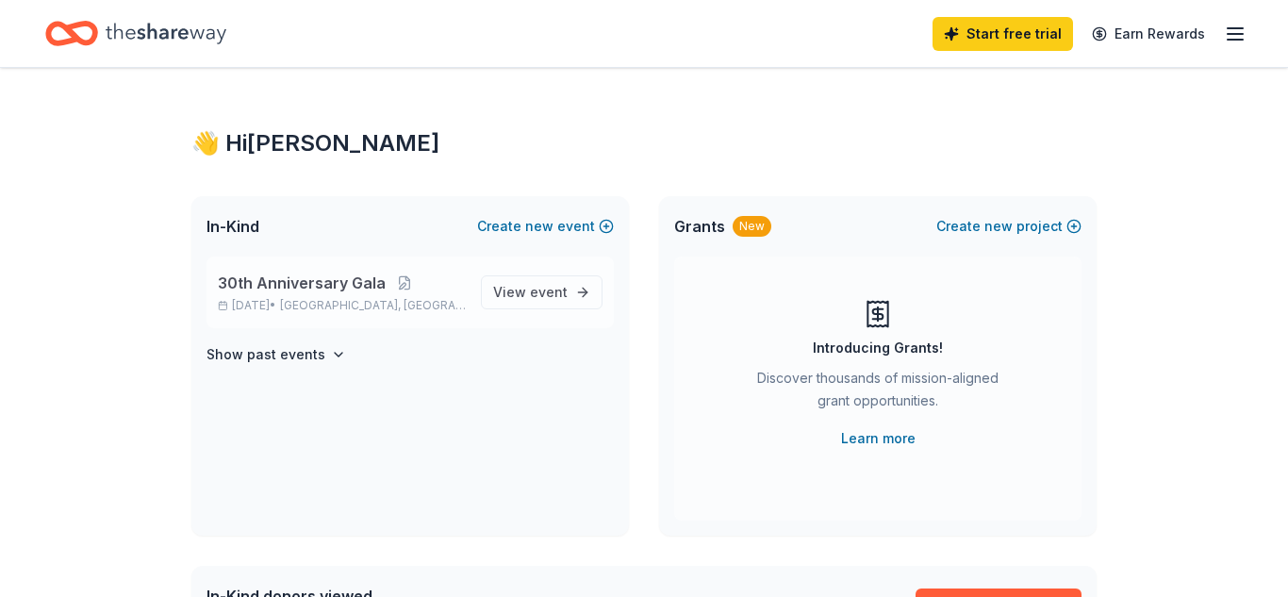
click at [313, 310] on p "Oct 04, 2025 • Ardmore, PA" at bounding box center [342, 305] width 248 height 15
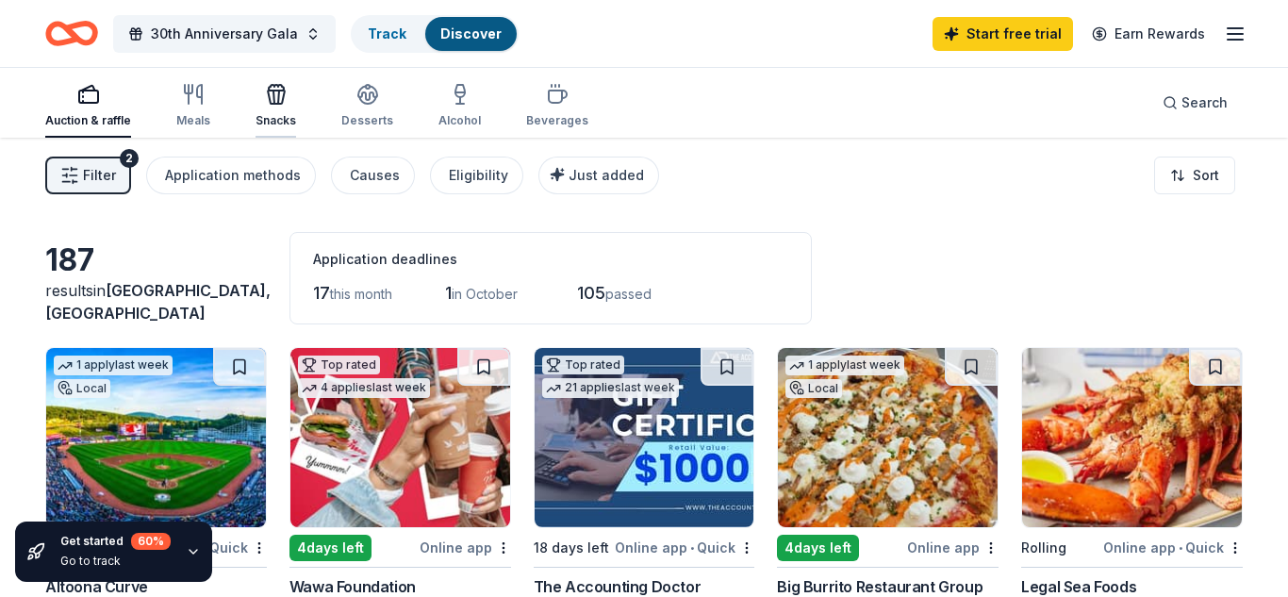
click at [275, 108] on div "Snacks" at bounding box center [276, 105] width 41 height 45
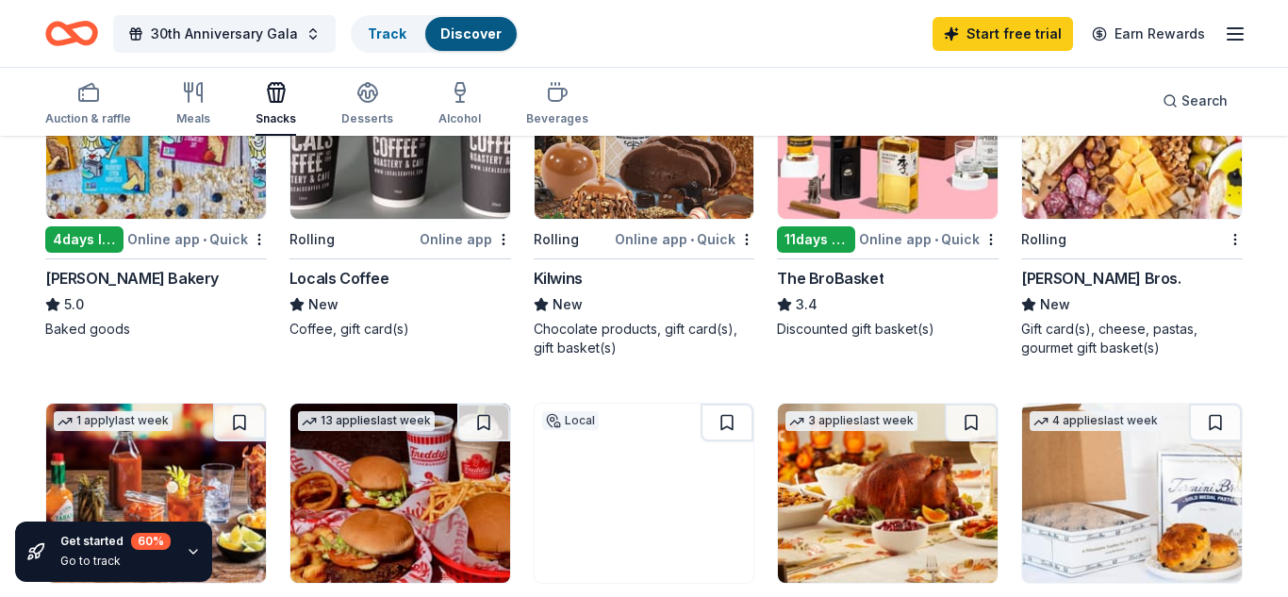
scroll to position [661, 0]
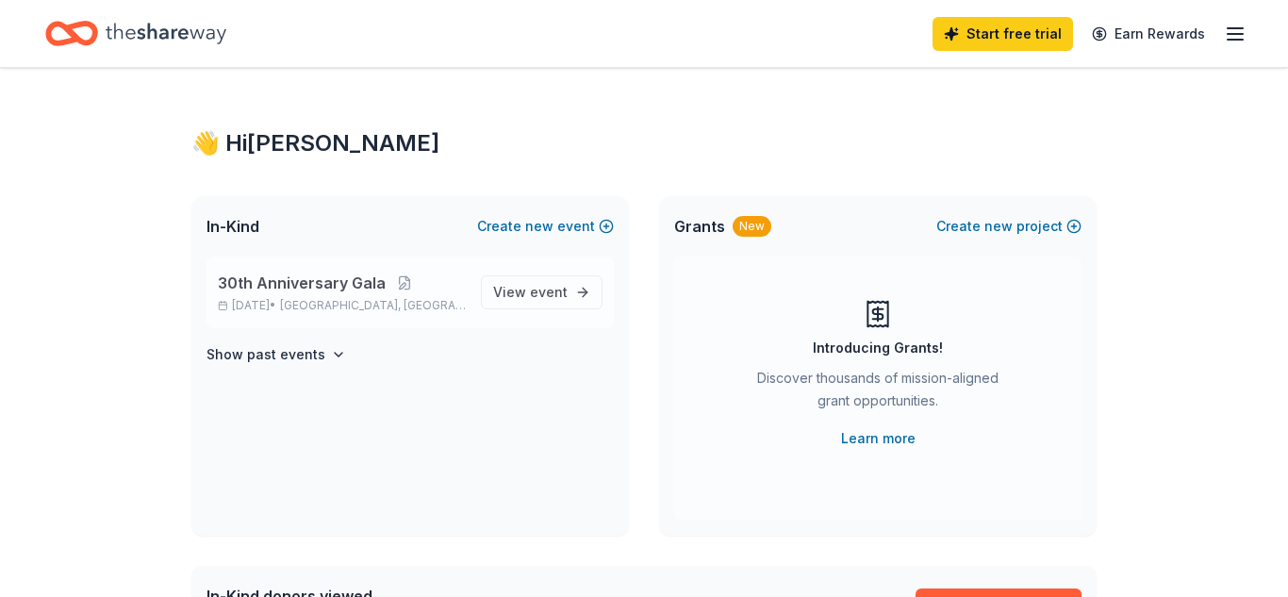
click at [341, 285] on span "30th Anniversary Gala" at bounding box center [302, 283] width 168 height 23
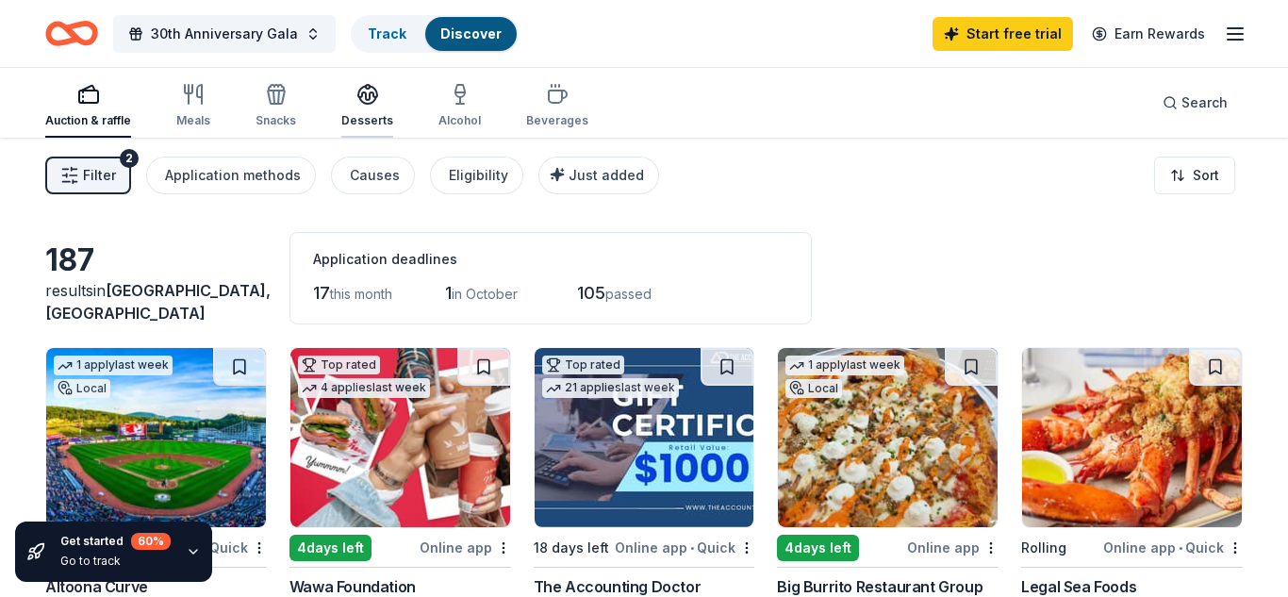
click at [365, 100] on icon "button" at bounding box center [367, 93] width 19 height 14
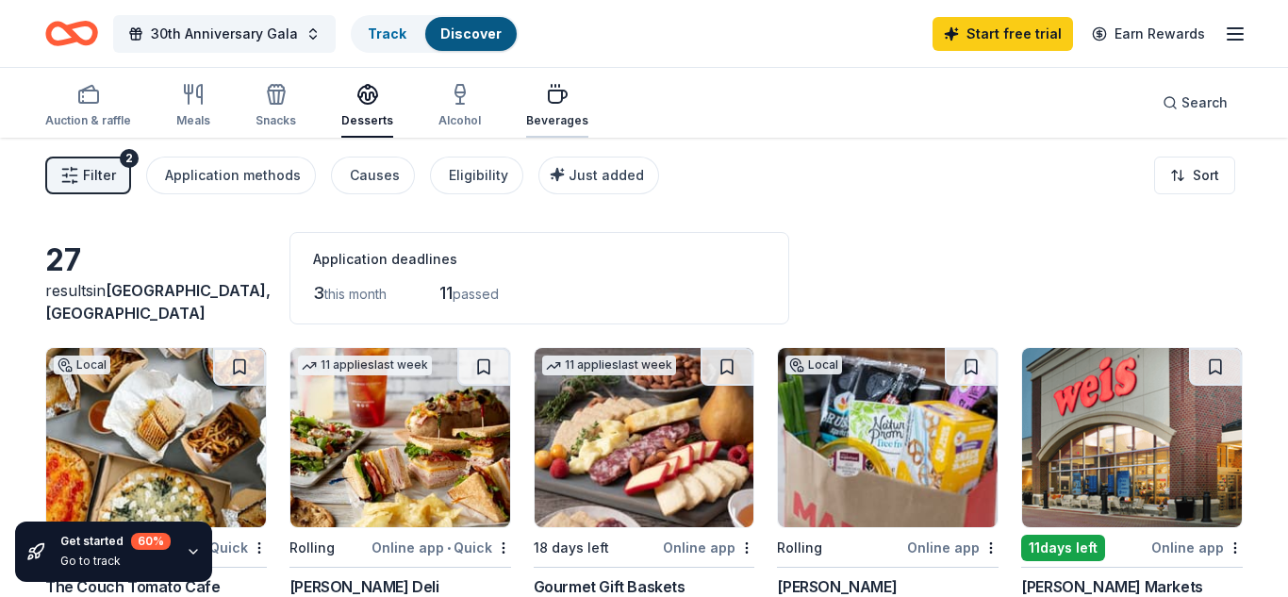
click at [546, 104] on icon "button" at bounding box center [557, 94] width 23 height 23
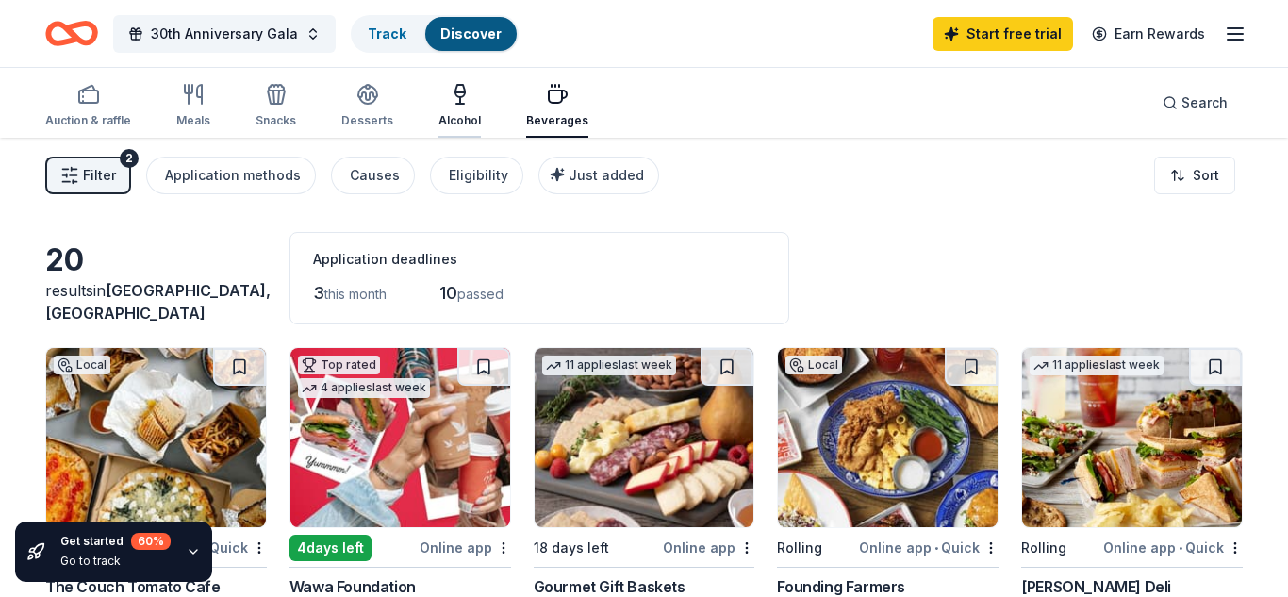
click at [463, 109] on div "Alcohol" at bounding box center [459, 105] width 42 height 45
